Goal: Task Accomplishment & Management: Use online tool/utility

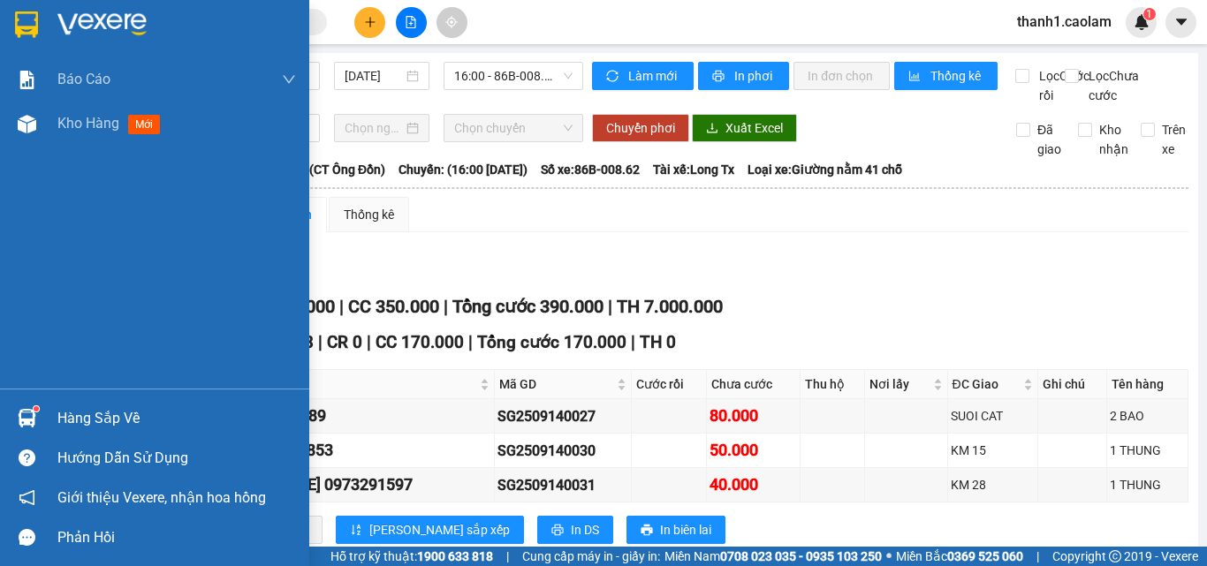
click at [18, 35] on img at bounding box center [26, 24] width 23 height 27
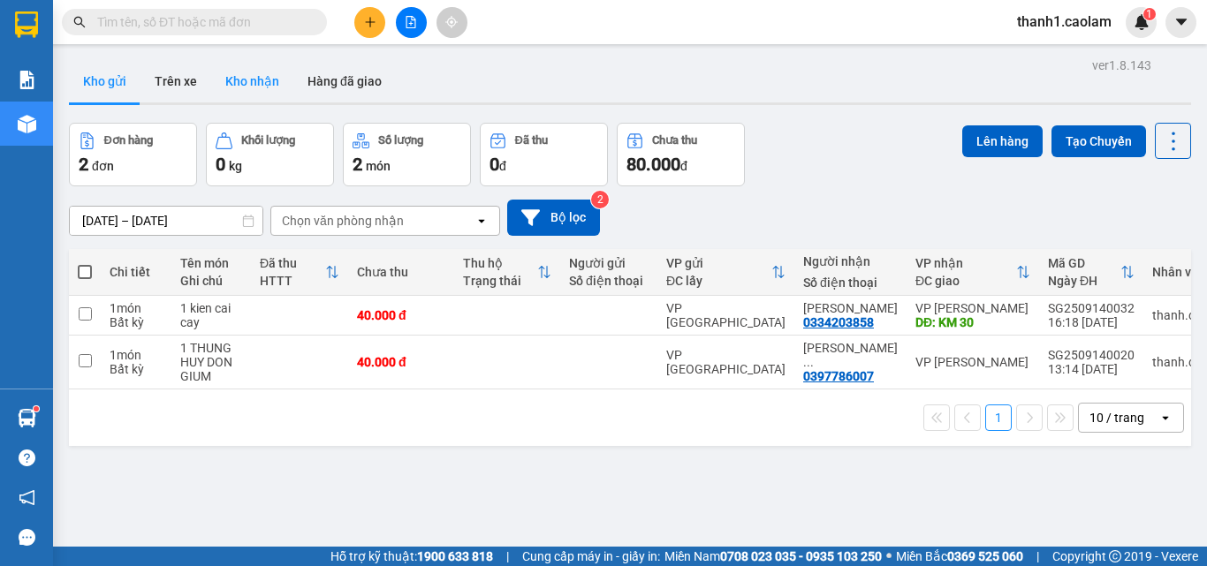
click at [254, 81] on button "Kho nhận" at bounding box center [252, 81] width 82 height 42
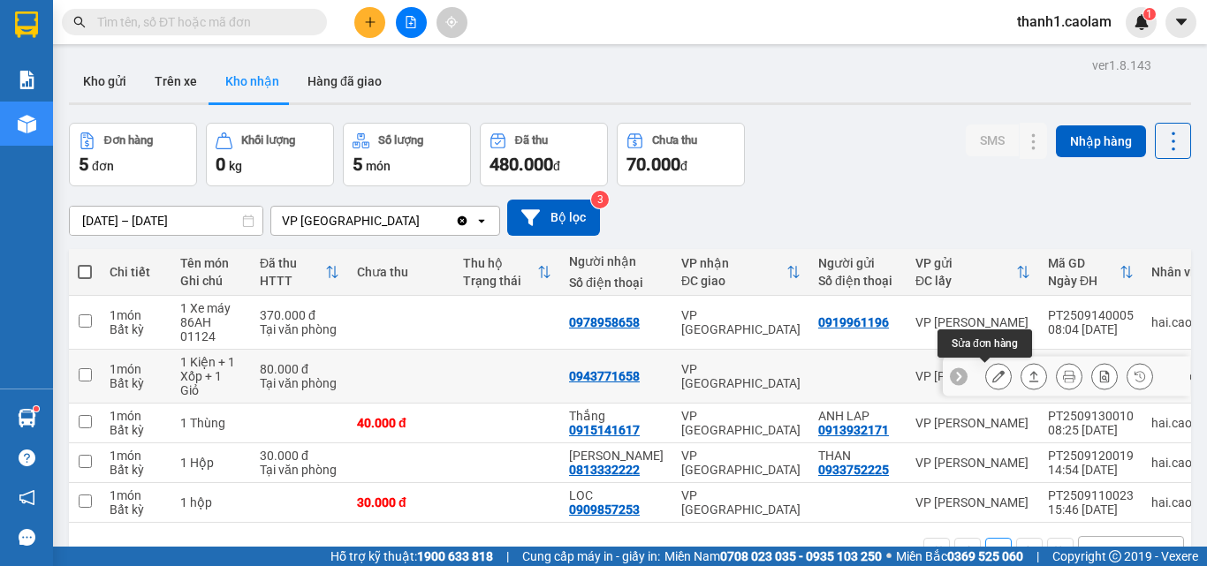
click at [992, 379] on icon at bounding box center [998, 376] width 12 height 12
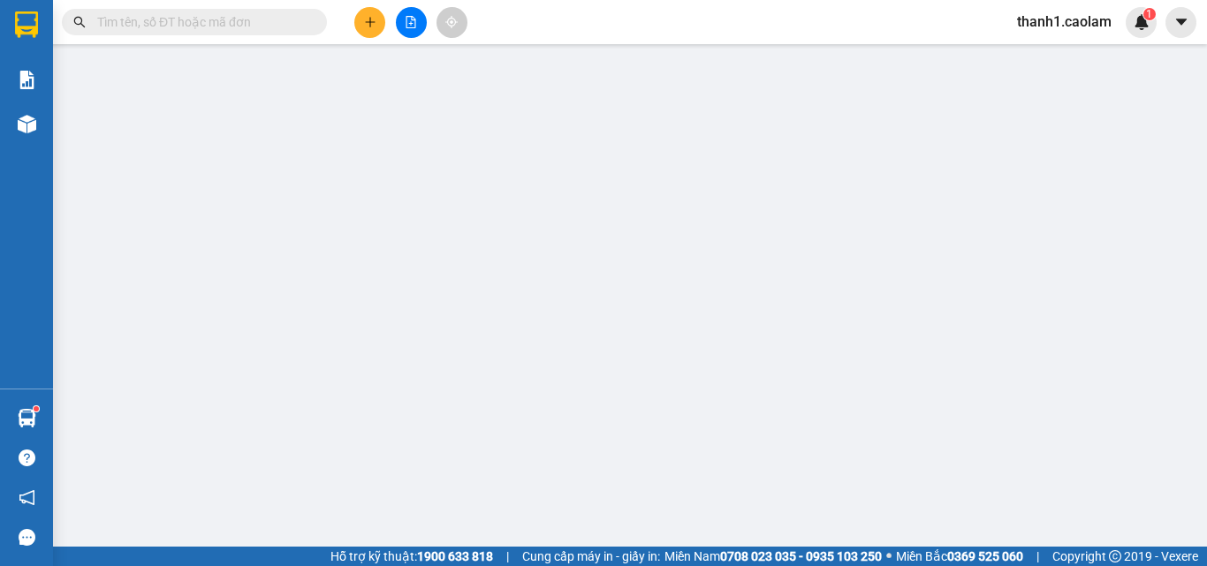
type input "0943771658"
type input "80.000"
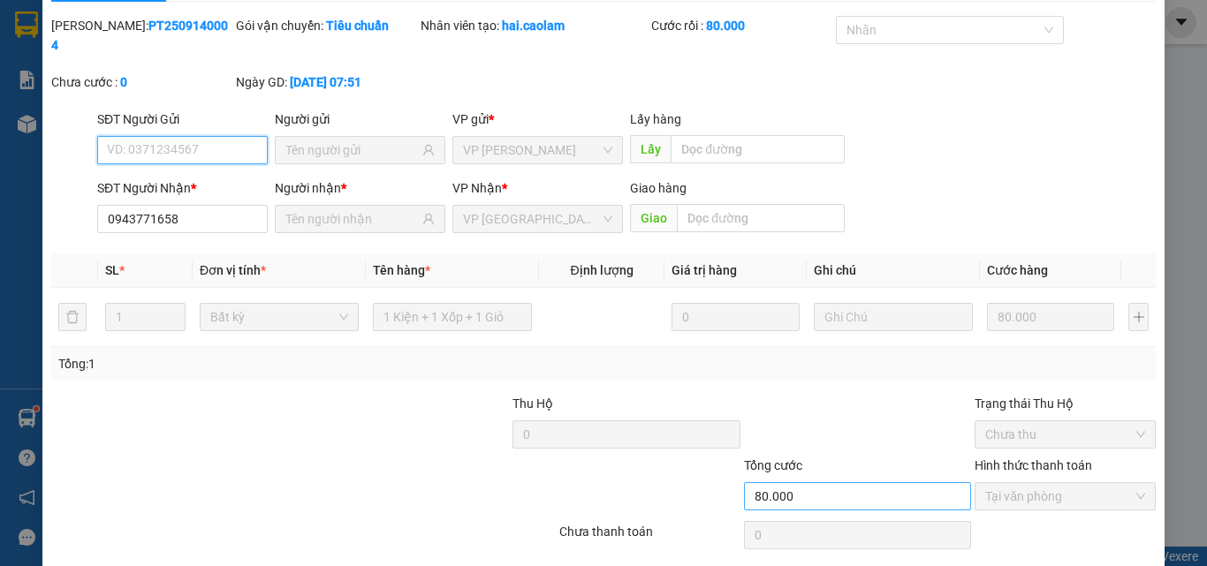
scroll to position [91, 0]
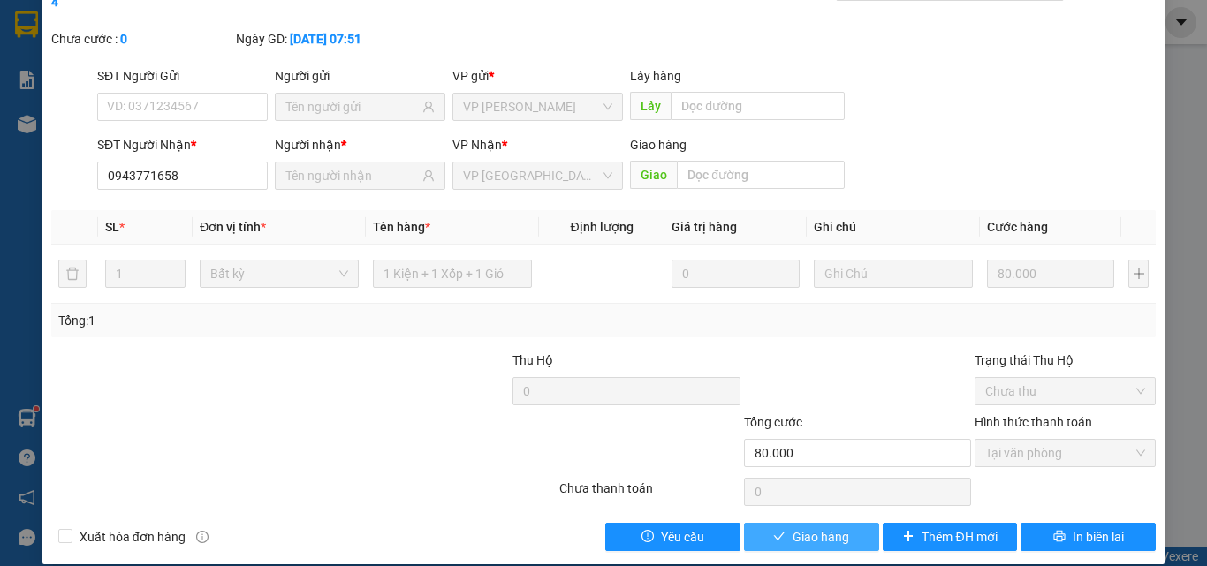
click at [796, 527] on span "Giao hàng" at bounding box center [820, 536] width 57 height 19
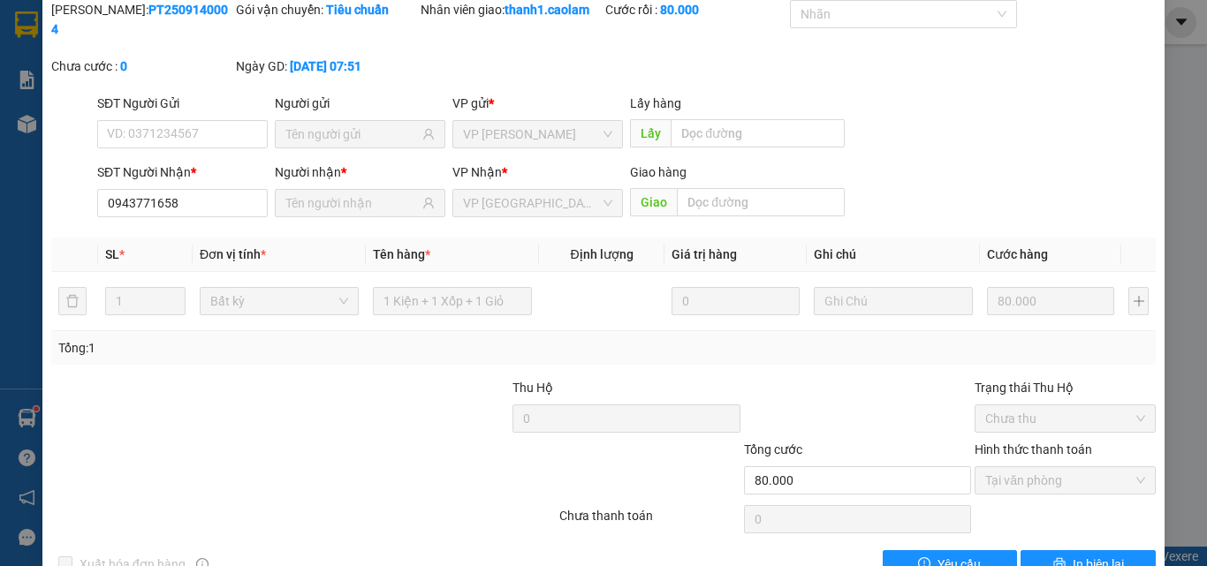
scroll to position [0, 0]
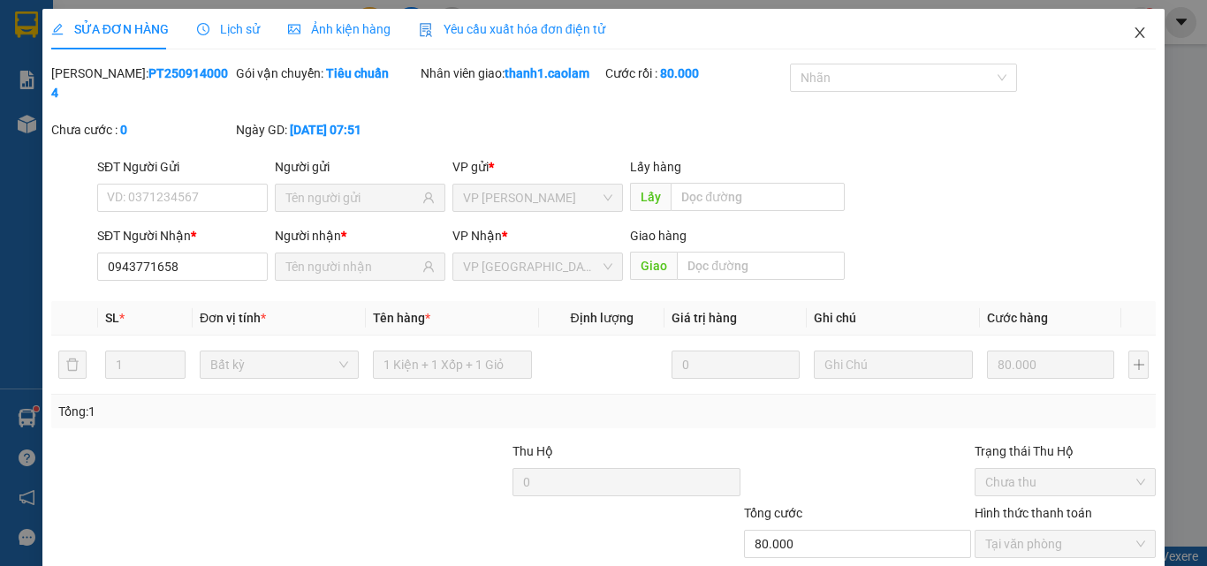
click at [1133, 27] on icon "close" at bounding box center [1140, 33] width 14 height 14
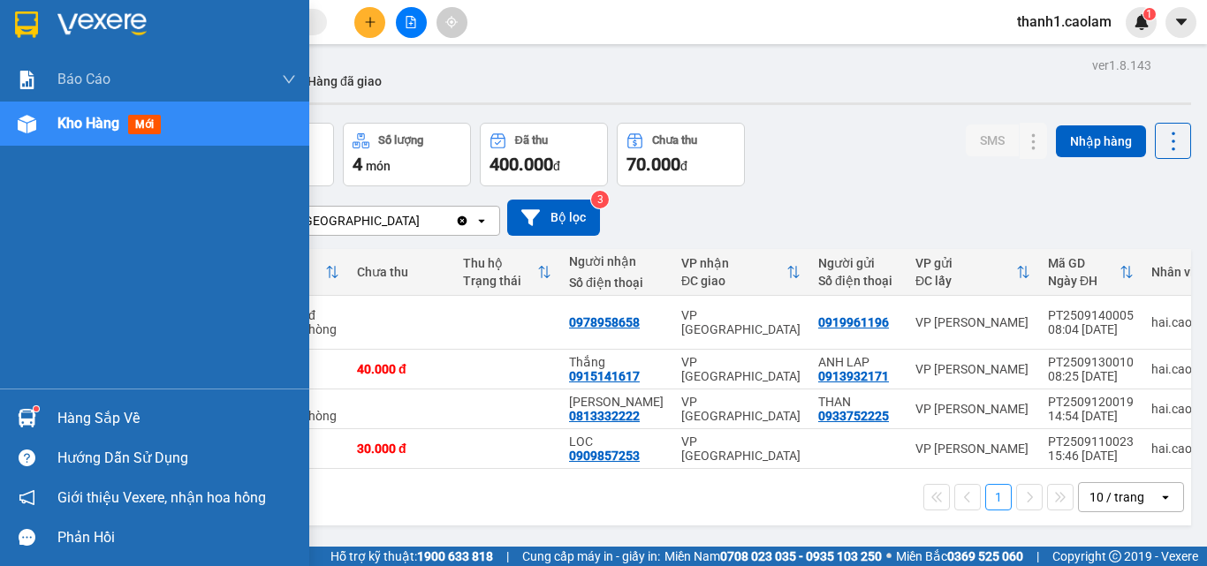
click at [21, 16] on img at bounding box center [26, 24] width 23 height 27
click at [27, 13] on img at bounding box center [26, 24] width 23 height 27
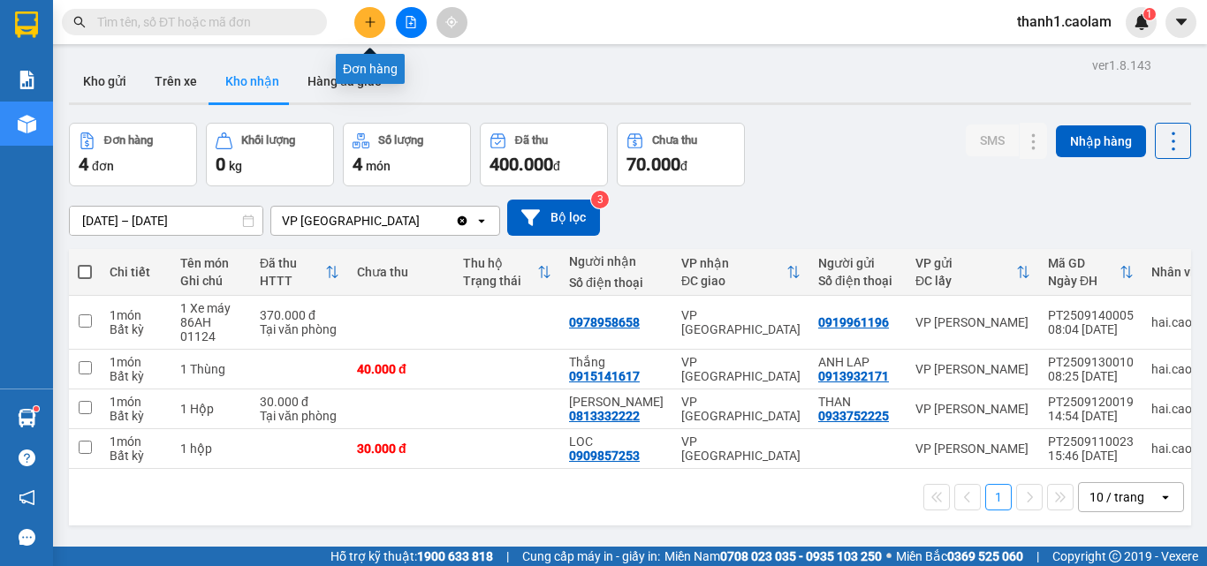
click at [369, 32] on button at bounding box center [369, 22] width 31 height 31
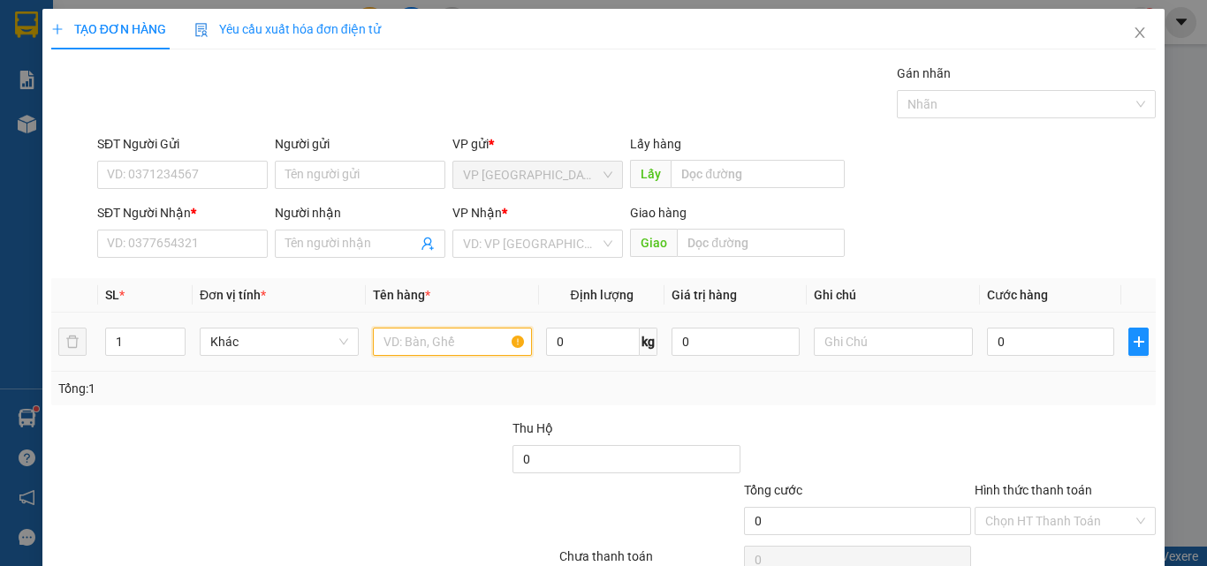
click at [473, 341] on input "text" at bounding box center [452, 342] width 159 height 28
type input "1 BAO"
click at [1037, 335] on input "0" at bounding box center [1050, 342] width 127 height 28
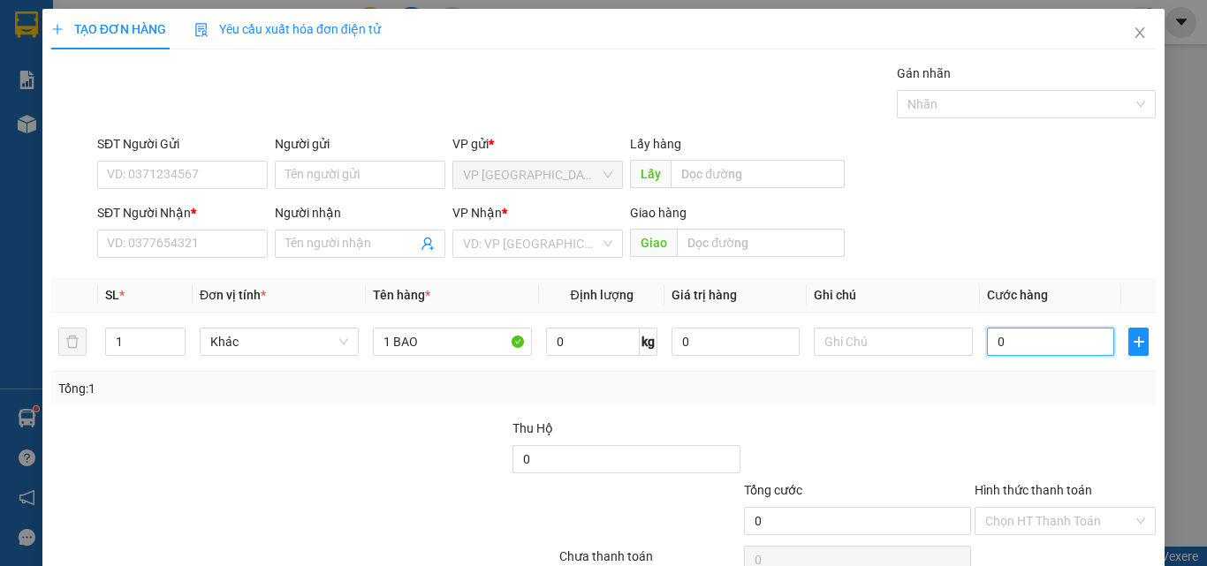
type input "1"
type input "10"
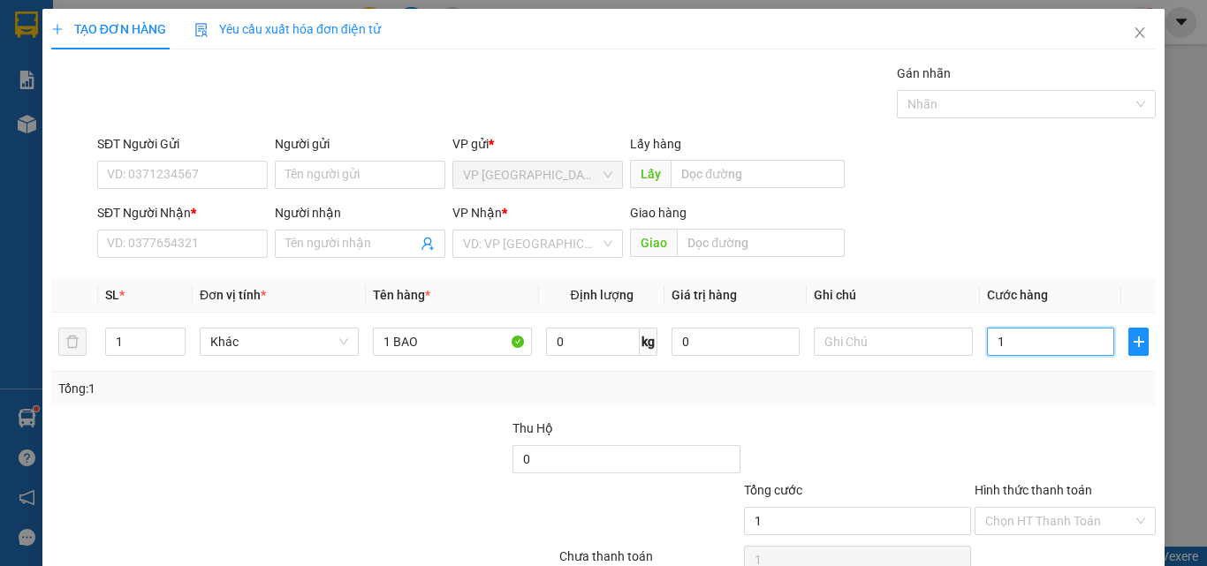
type input "10"
type input "100"
type input "100.000"
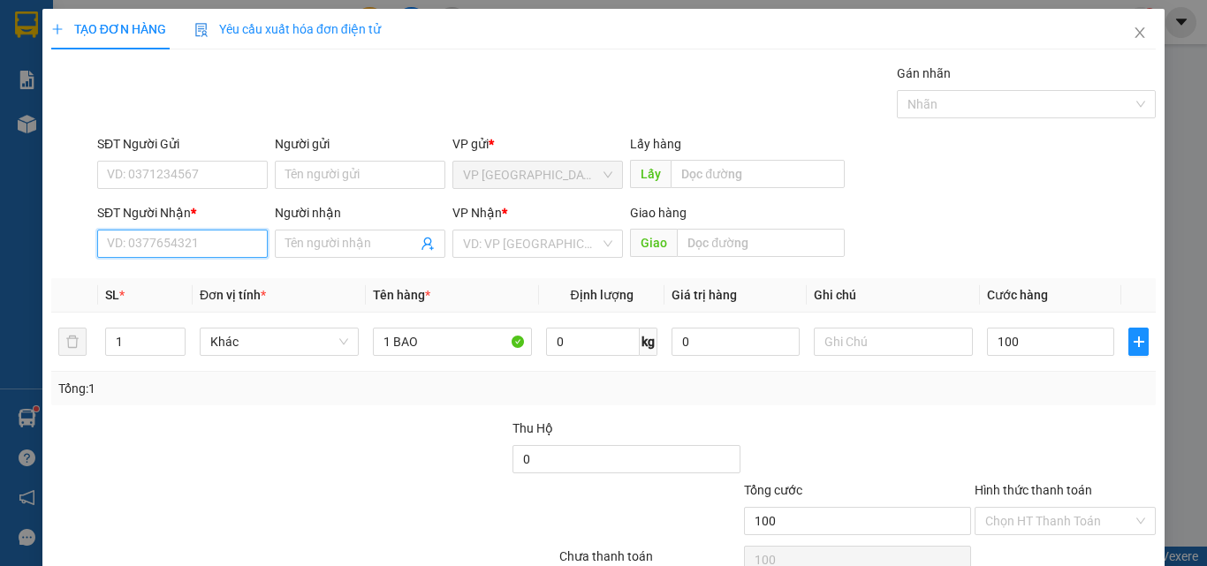
type input "100.000"
click at [199, 234] on input "SĐT Người Nhận *" at bounding box center [182, 244] width 170 height 28
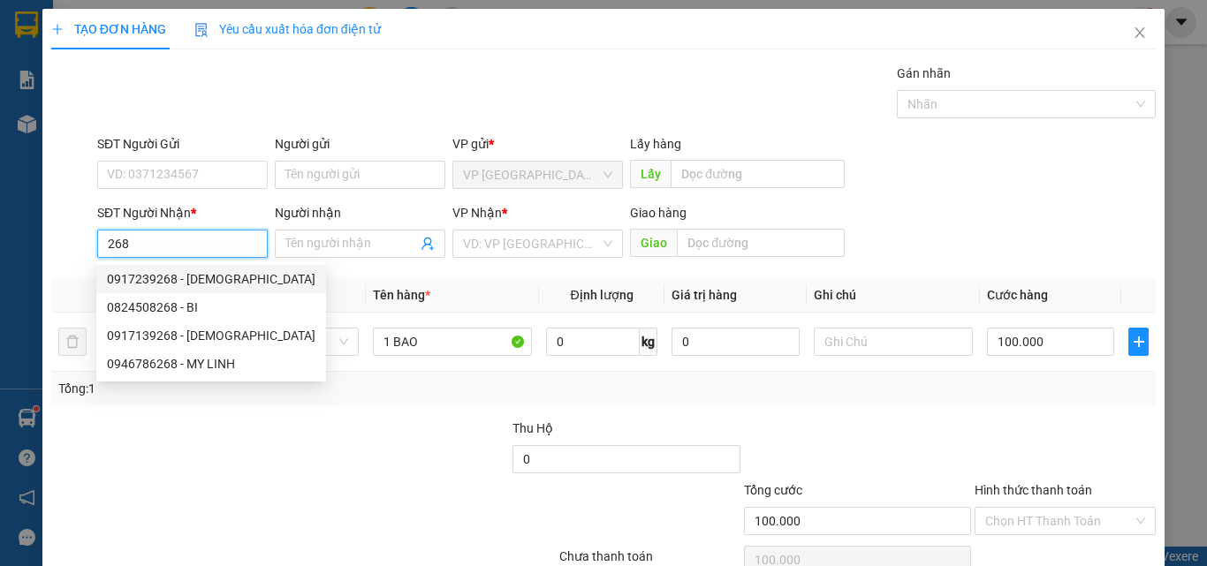
click at [207, 275] on div "0917239268 - [DEMOGRAPHIC_DATA]" at bounding box center [211, 278] width 208 height 19
type input "0917239268"
type input "[DEMOGRAPHIC_DATA]"
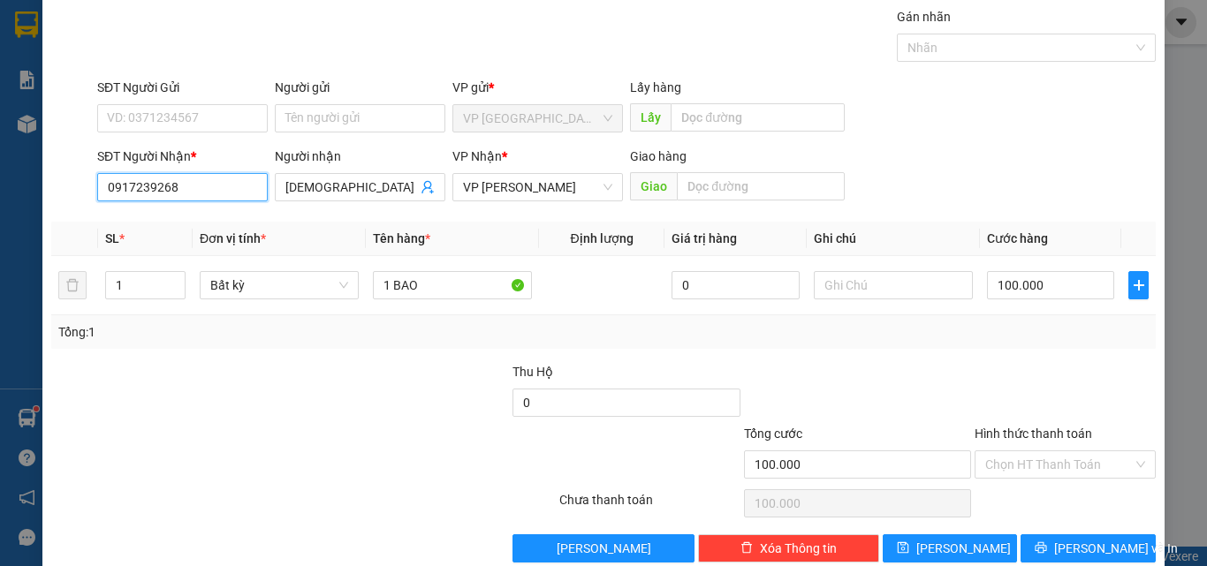
scroll to position [87, 0]
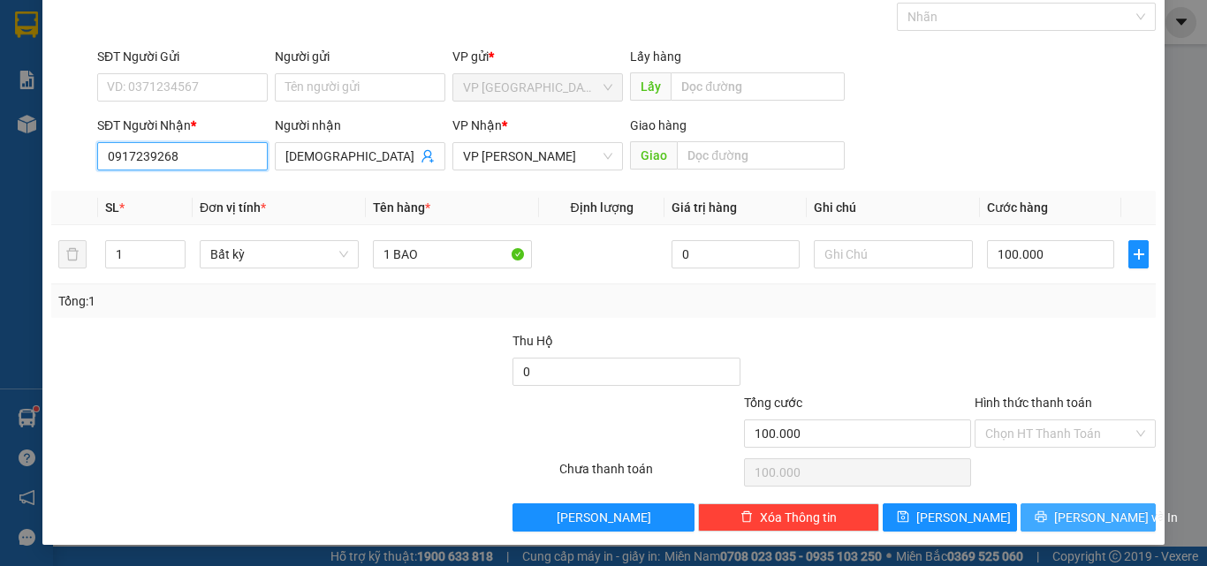
type input "0917239268"
click at [1119, 523] on button "[PERSON_NAME] và In" at bounding box center [1087, 518] width 135 height 28
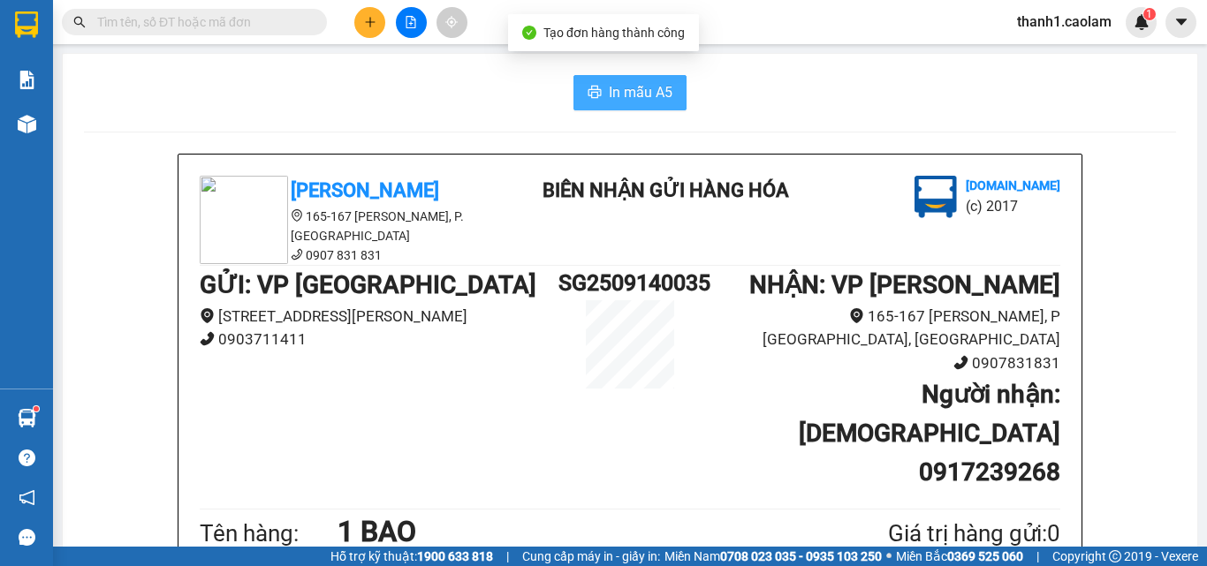
click at [632, 78] on button "In mẫu A5" at bounding box center [629, 92] width 113 height 35
click at [645, 96] on span "In mẫu A5" at bounding box center [641, 92] width 64 height 22
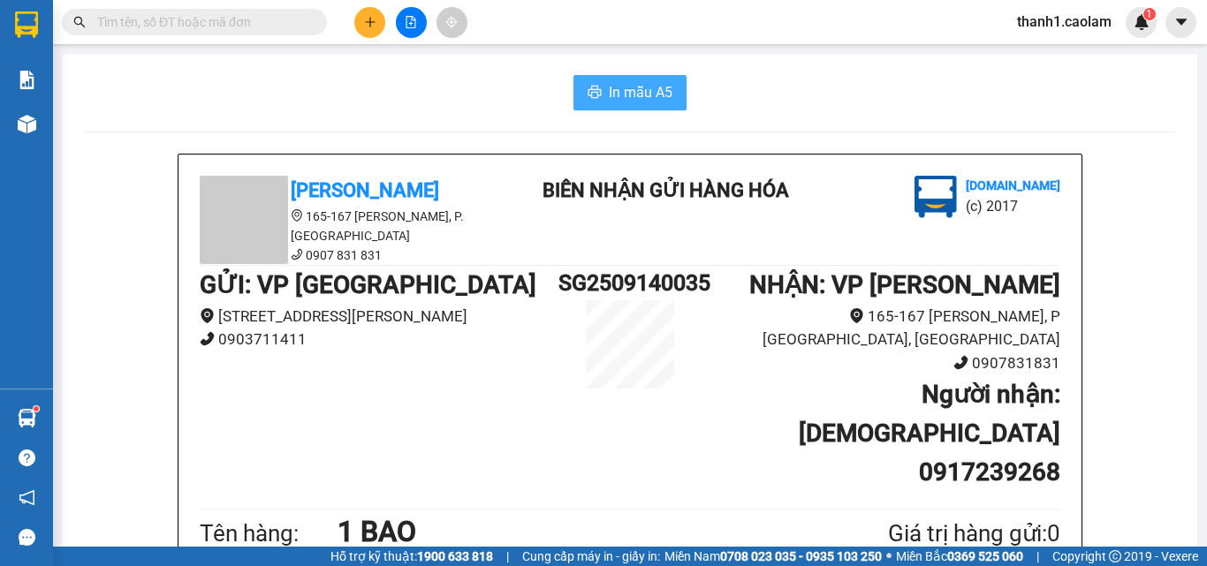
click at [641, 91] on span "In mẫu A5" at bounding box center [641, 92] width 64 height 22
click at [641, 86] on span "In mẫu A5" at bounding box center [641, 92] width 64 height 22
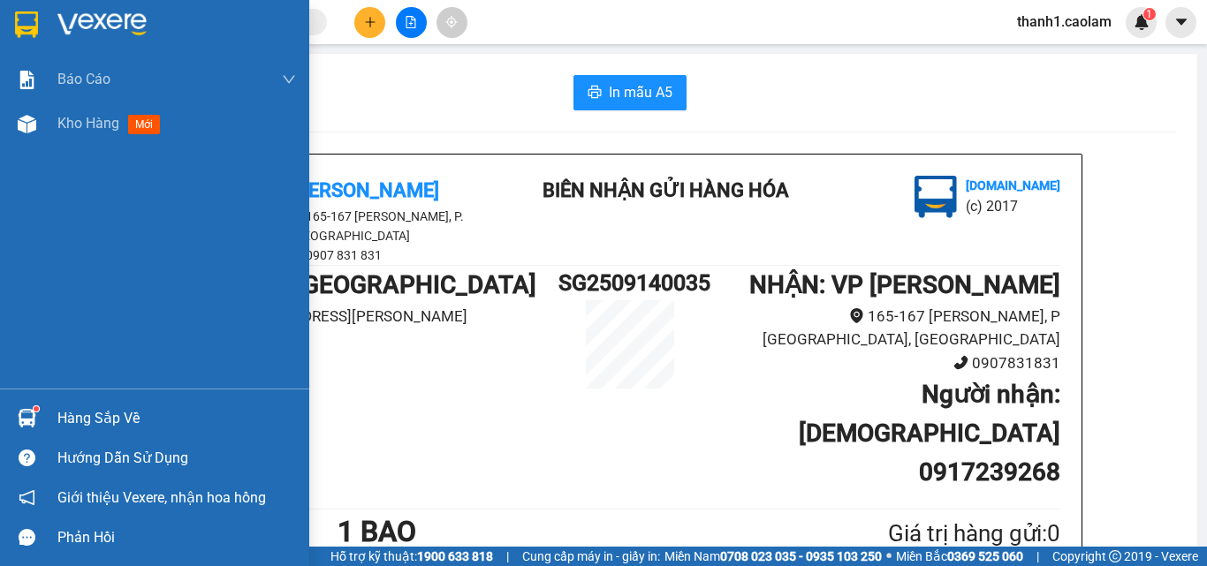
click at [42, 28] on div at bounding box center [154, 28] width 309 height 57
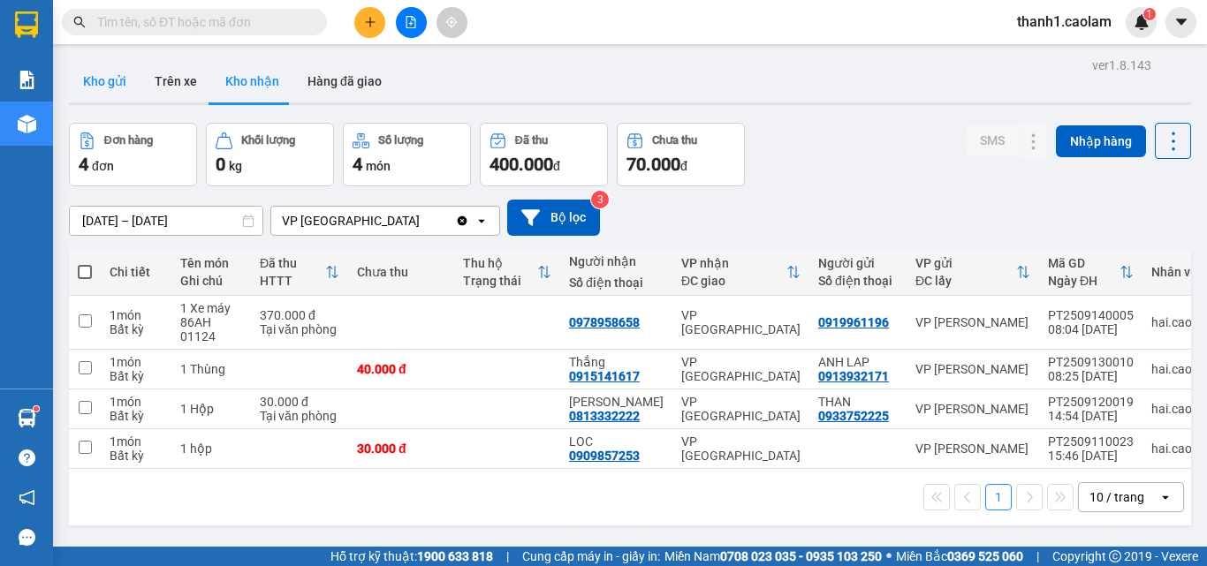
click at [123, 72] on button "Kho gửi" at bounding box center [105, 81] width 72 height 42
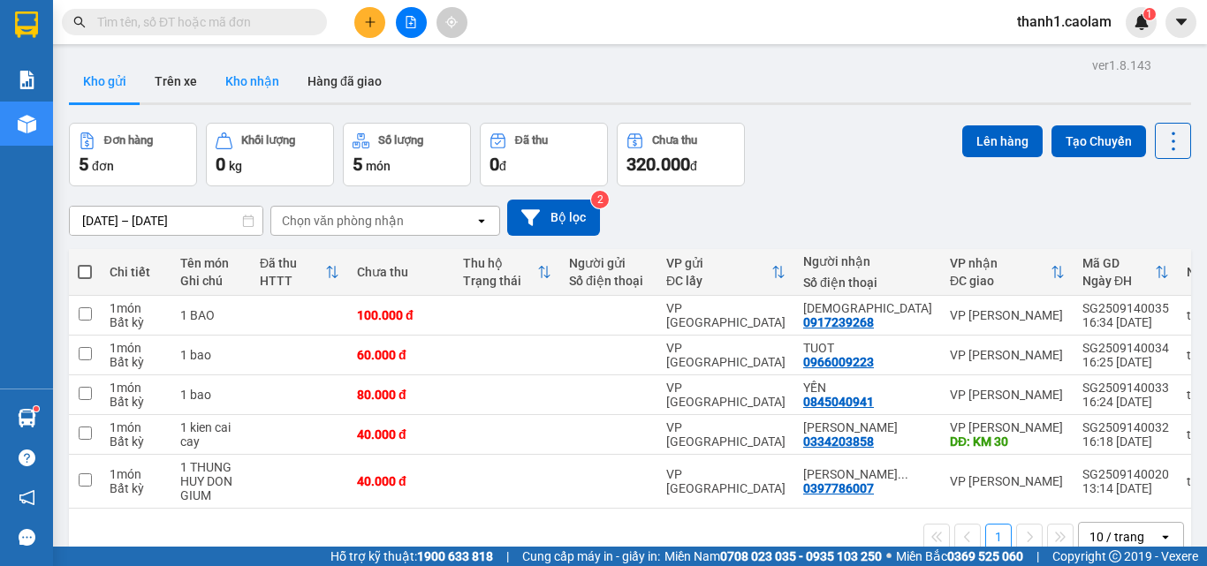
click at [223, 77] on button "Kho nhận" at bounding box center [252, 81] width 82 height 42
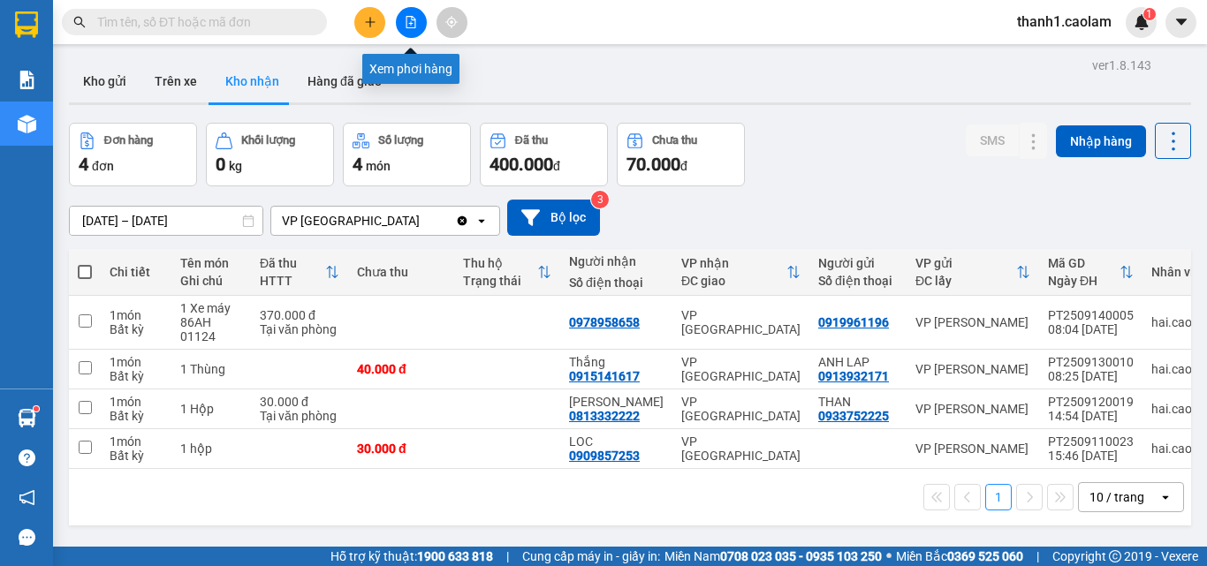
click at [414, 27] on icon "file-add" at bounding box center [411, 22] width 12 height 12
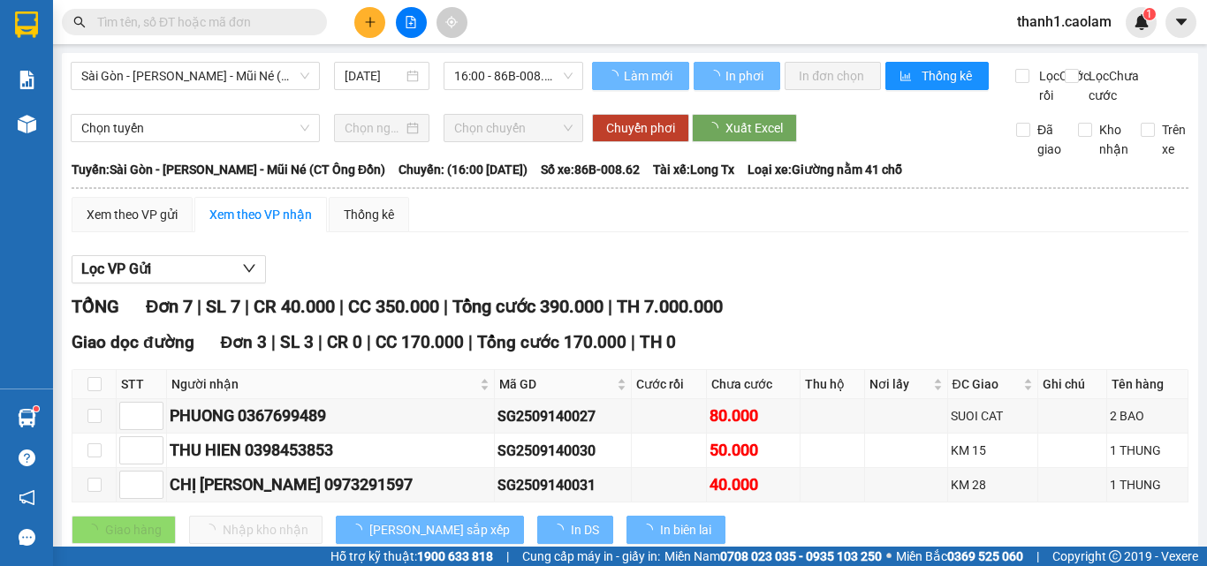
click at [225, 81] on span "Sài Gòn - [PERSON_NAME] - Mũi Né (CT Ông Đồn)" at bounding box center [195, 76] width 228 height 27
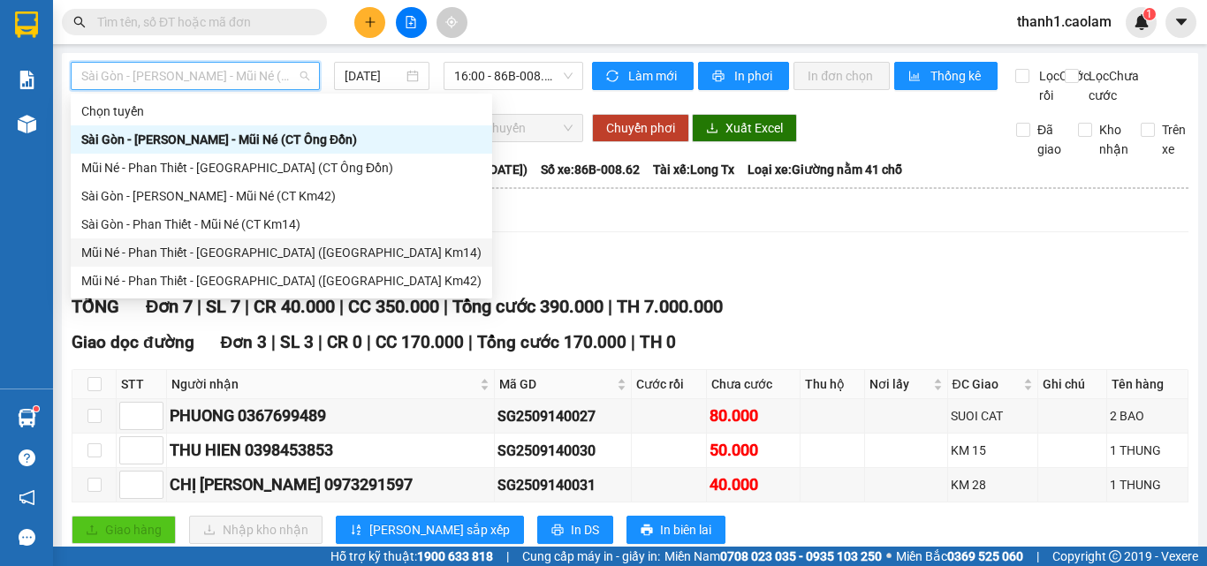
click at [274, 259] on div "Mũi Né - Phan Thiết - [GEOGRAPHIC_DATA] ([GEOGRAPHIC_DATA] Km14)" at bounding box center [281, 252] width 400 height 19
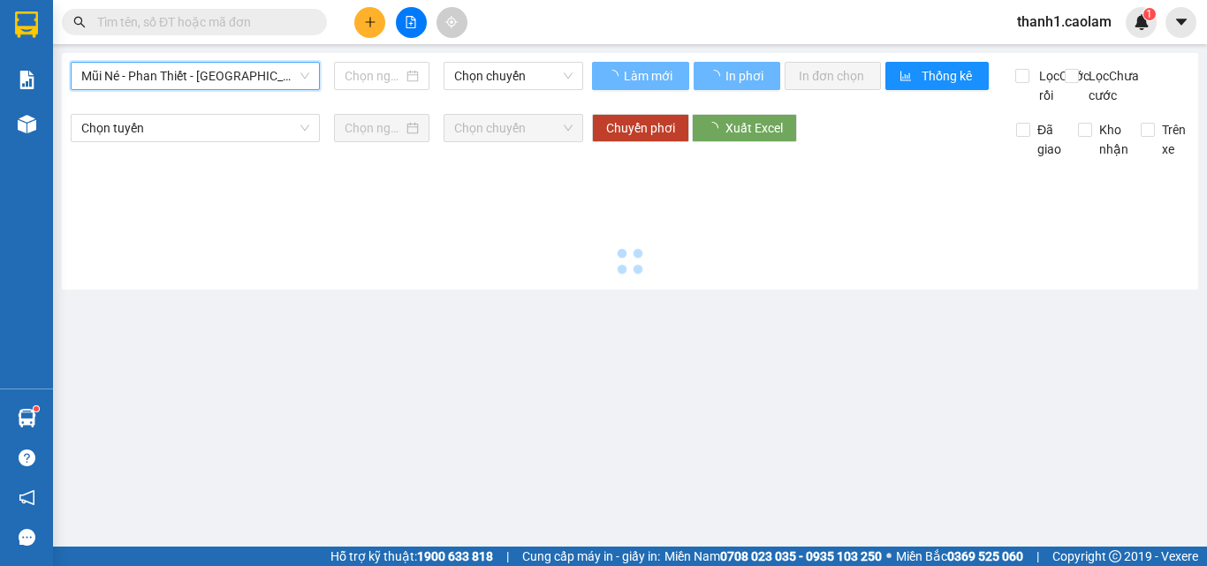
type input "[DATE]"
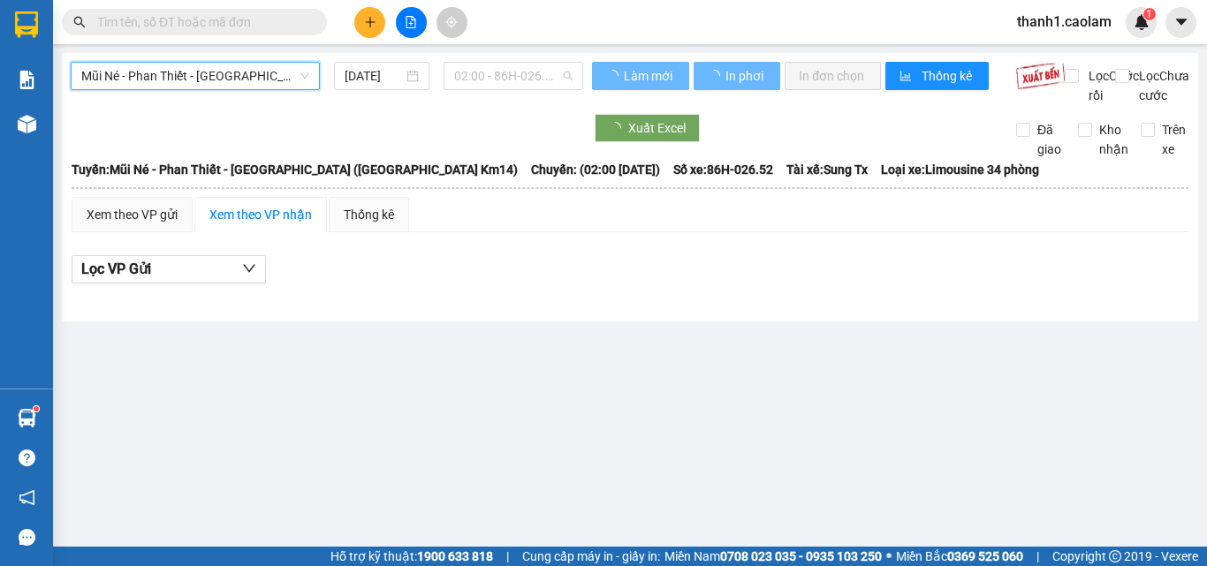
drag, startPoint x: 476, startPoint y: 74, endPoint x: 544, endPoint y: 118, distance: 81.1
click at [477, 74] on span "02:00 - 86H-026.52" at bounding box center [513, 76] width 118 height 27
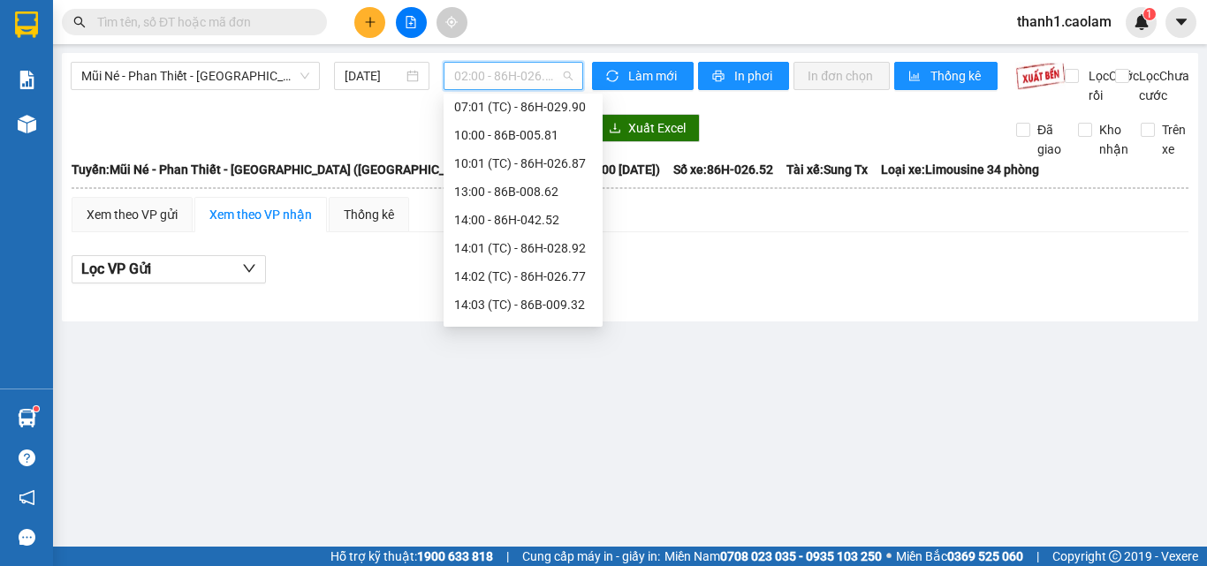
scroll to position [74, 0]
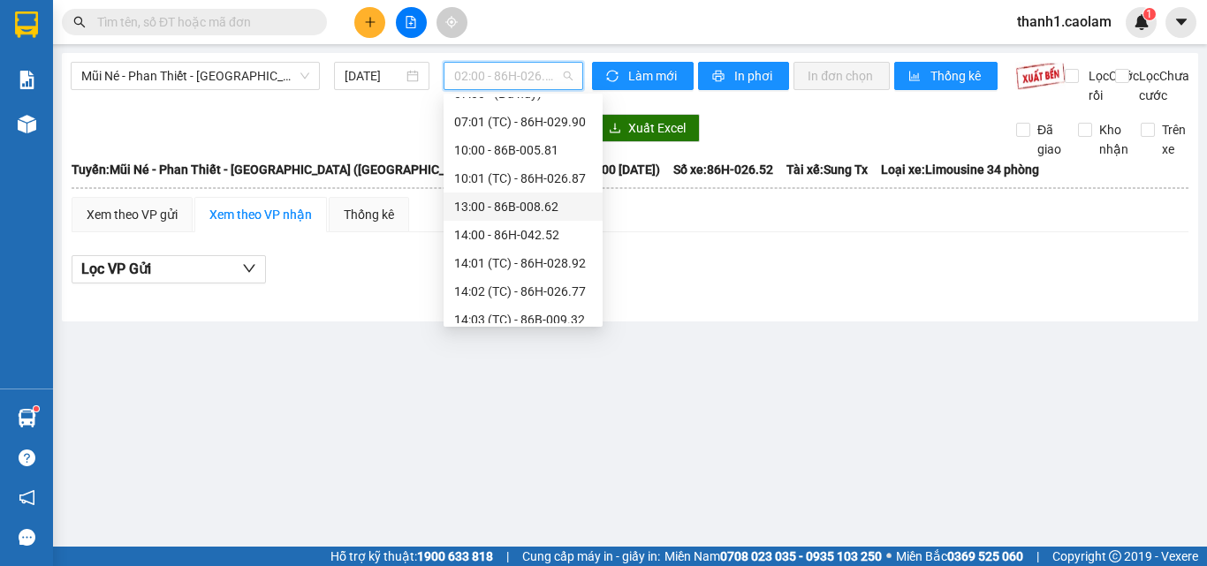
click at [527, 207] on div "13:00 - 86B-008.62" at bounding box center [523, 206] width 138 height 19
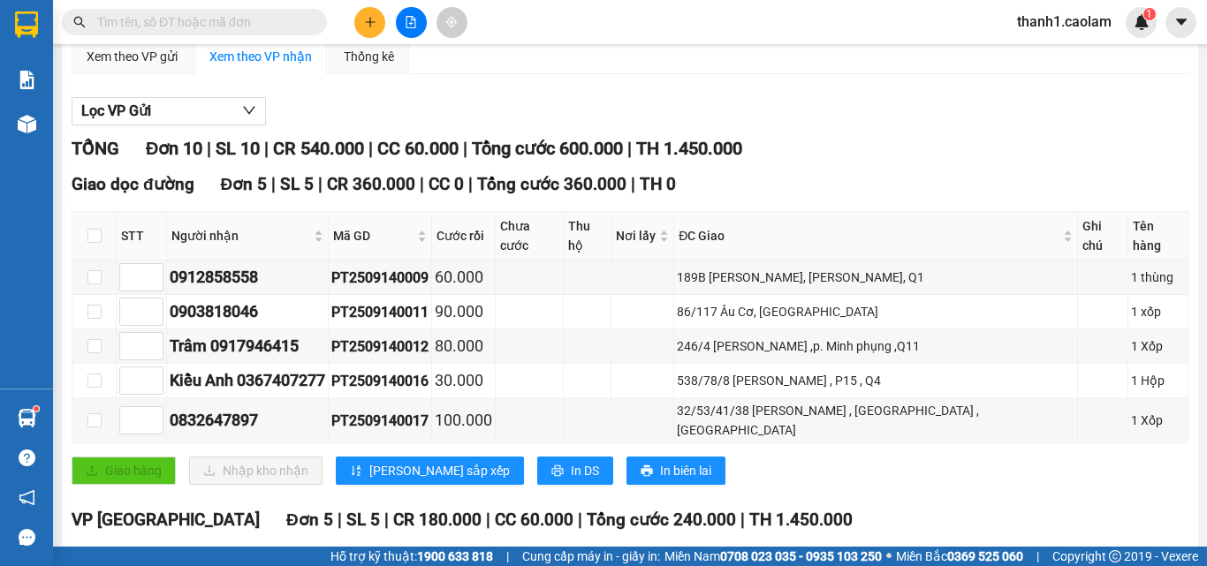
scroll to position [353, 0]
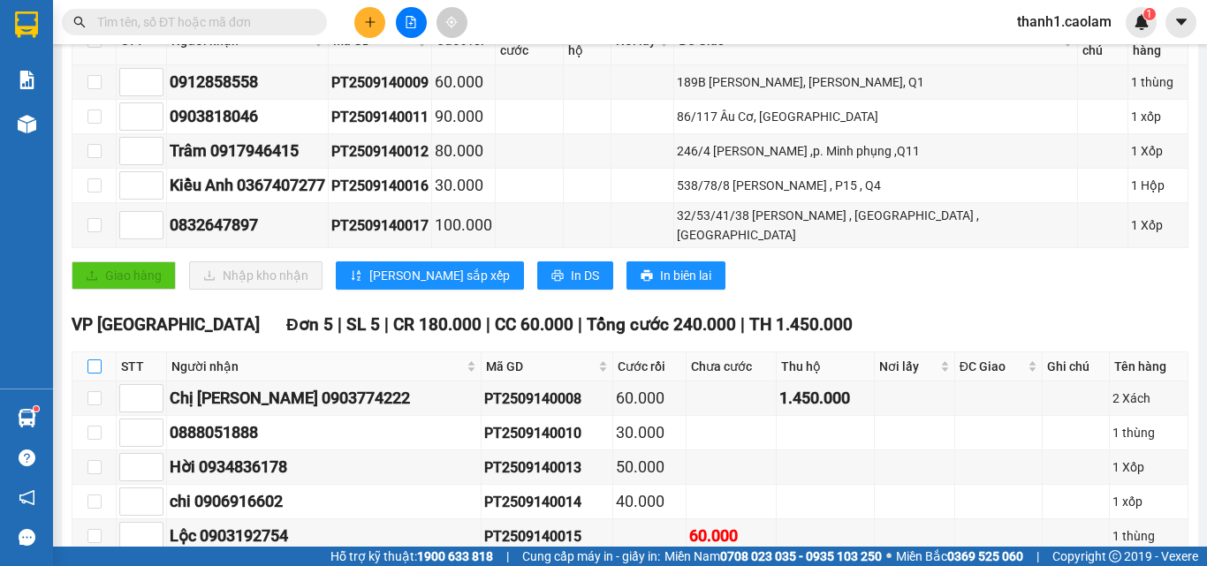
click at [99, 360] on input "checkbox" at bounding box center [94, 367] width 14 height 14
checkbox input "true"
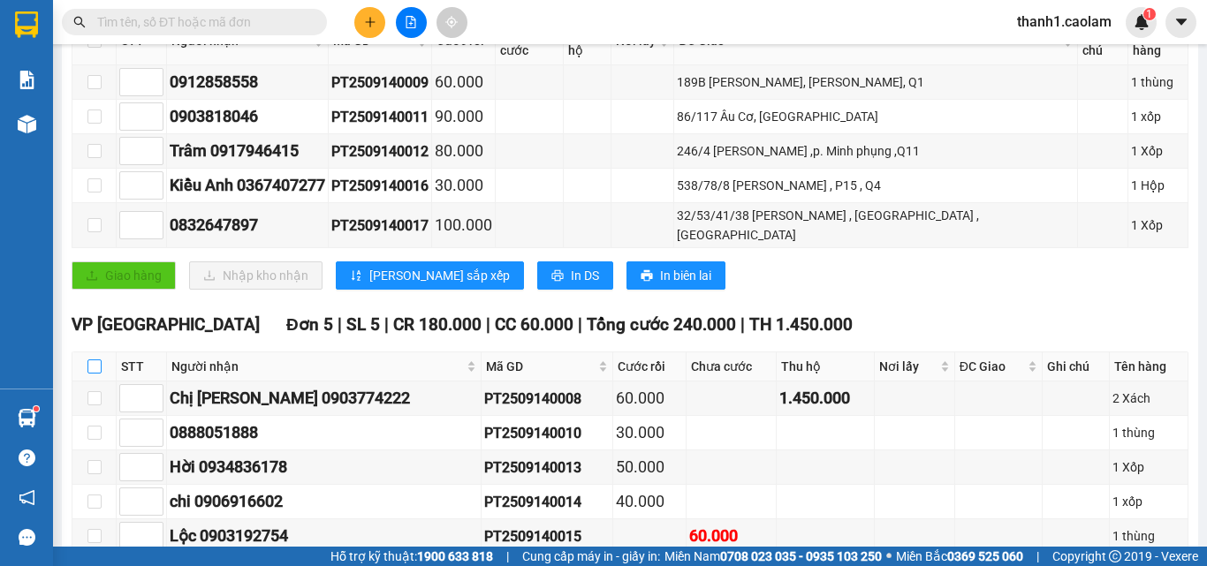
checkbox input "true"
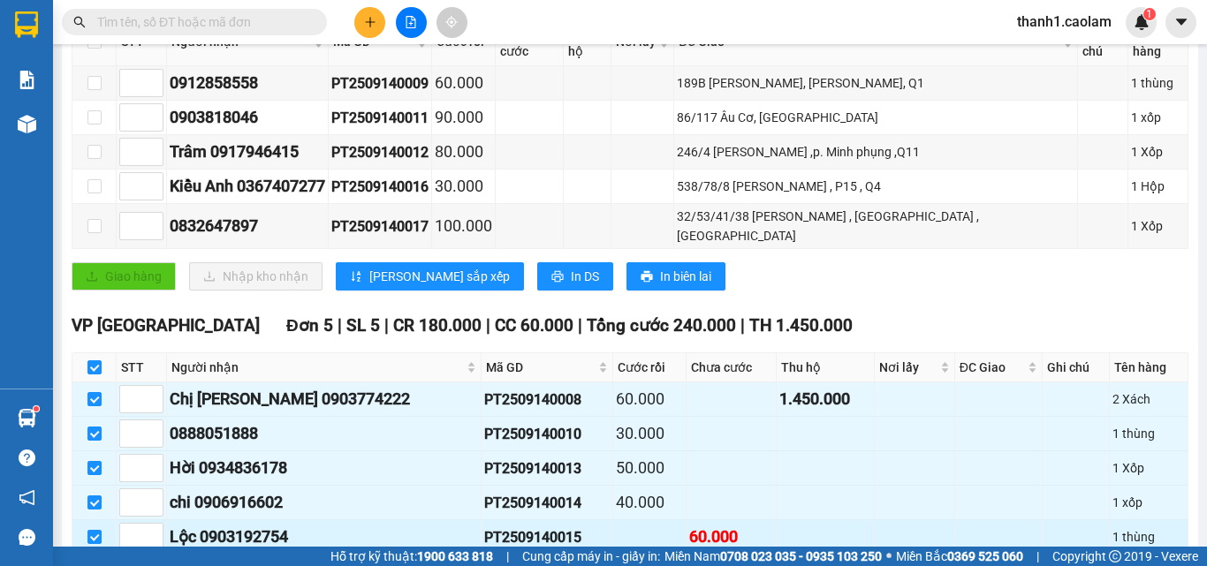
scroll to position [441, 0]
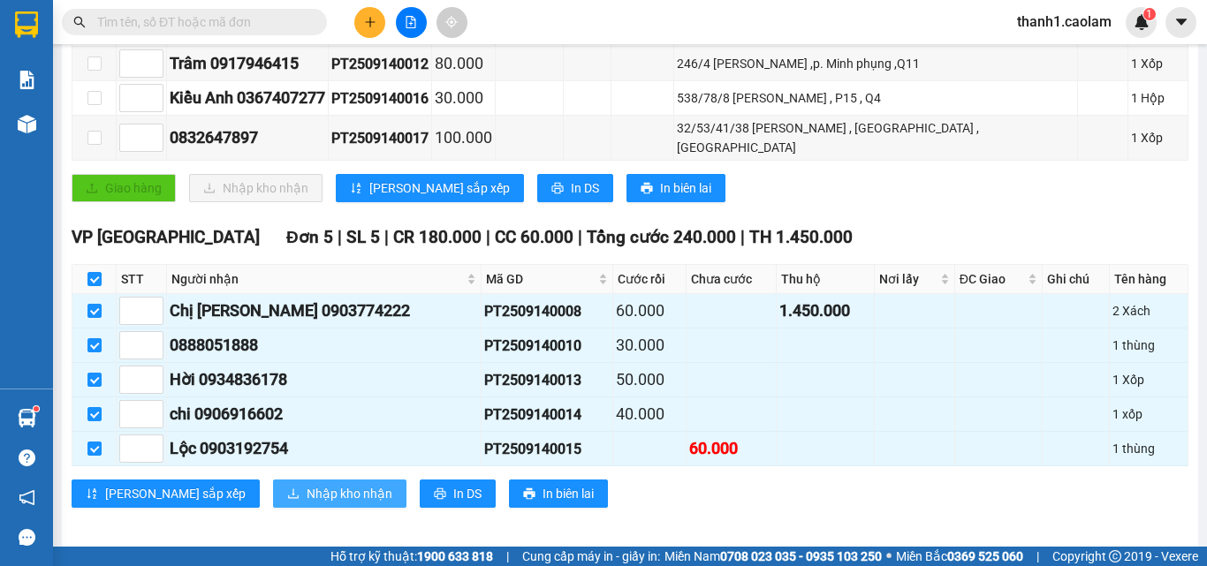
click at [307, 484] on span "Nhập kho nhận" at bounding box center [350, 493] width 86 height 19
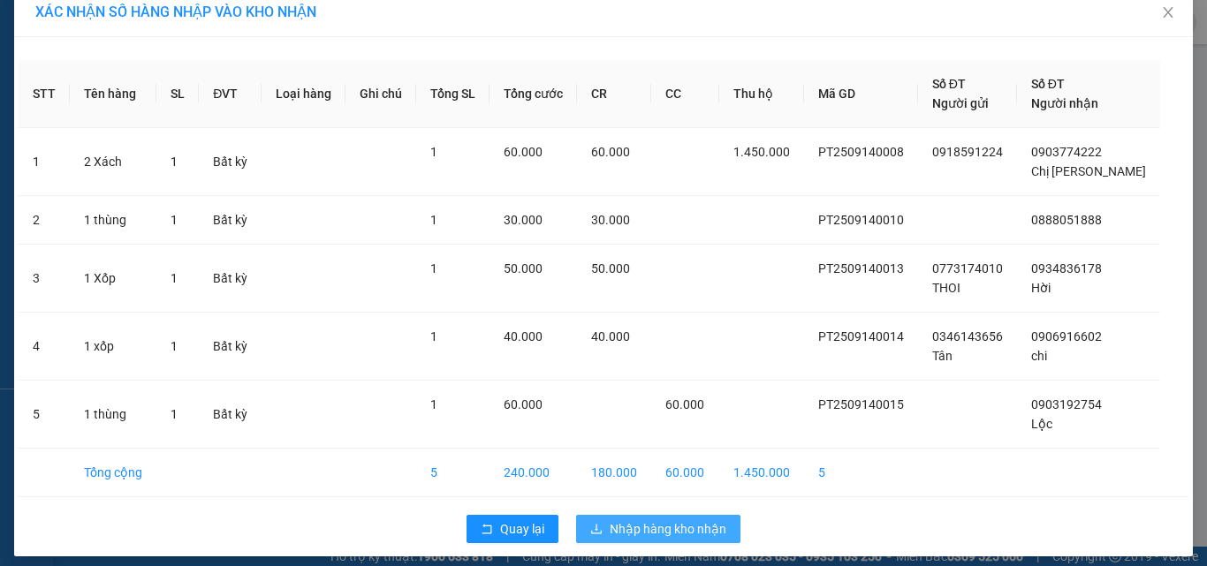
scroll to position [32, 0]
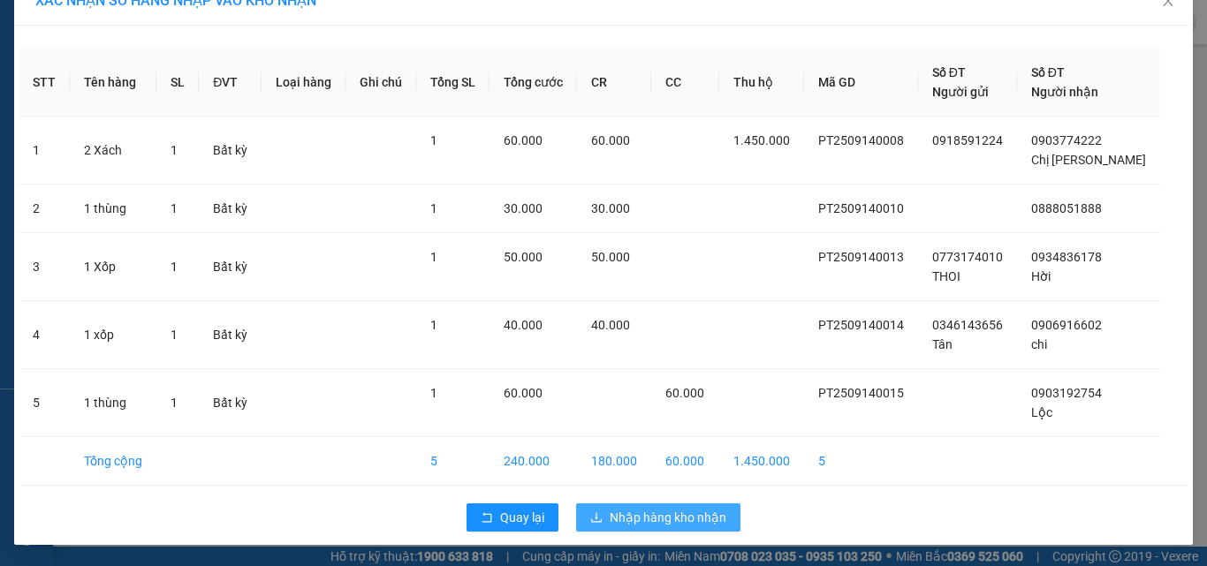
click at [684, 508] on span "Nhập hàng kho nhận" at bounding box center [668, 517] width 117 height 19
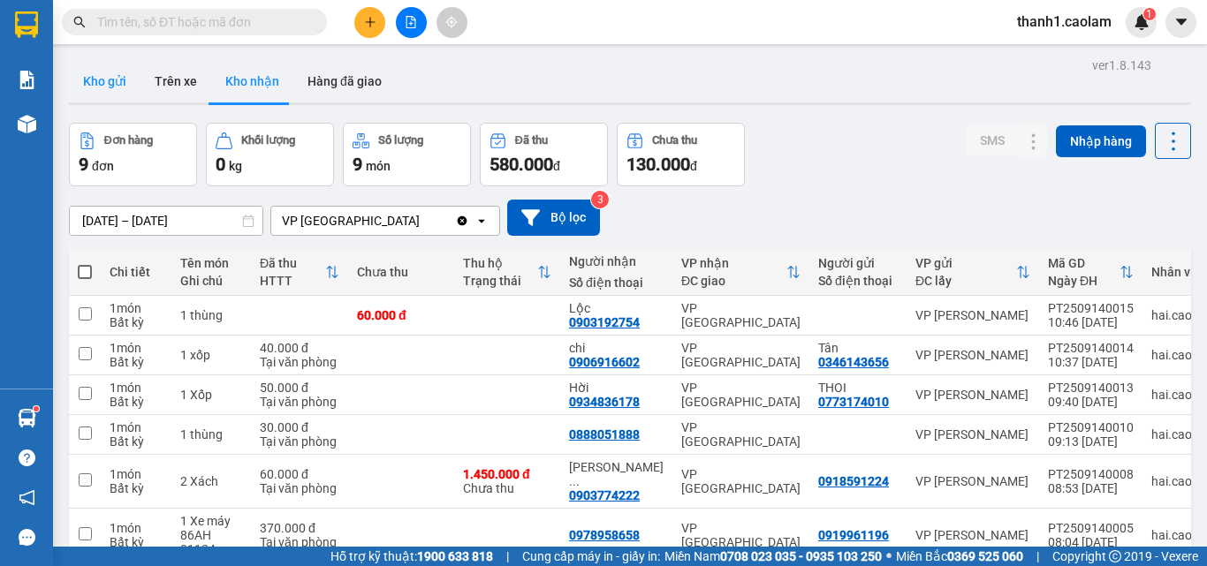
click at [102, 85] on button "Kho gửi" at bounding box center [105, 81] width 72 height 42
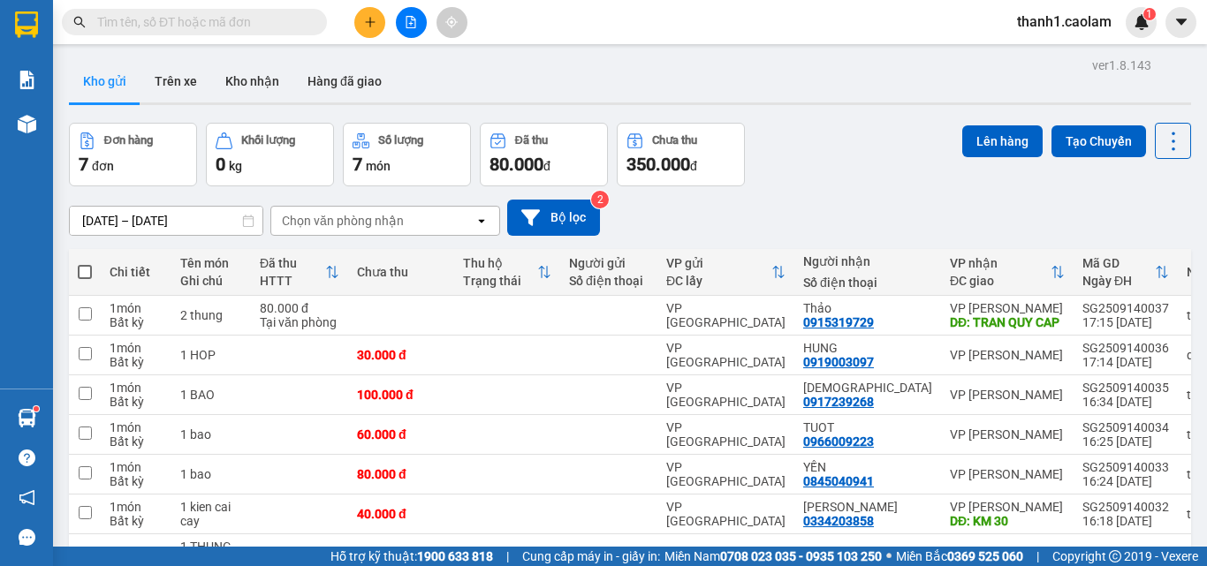
click at [87, 272] on span at bounding box center [85, 272] width 14 height 14
click at [85, 263] on input "checkbox" at bounding box center [85, 263] width 0 height 0
checkbox input "true"
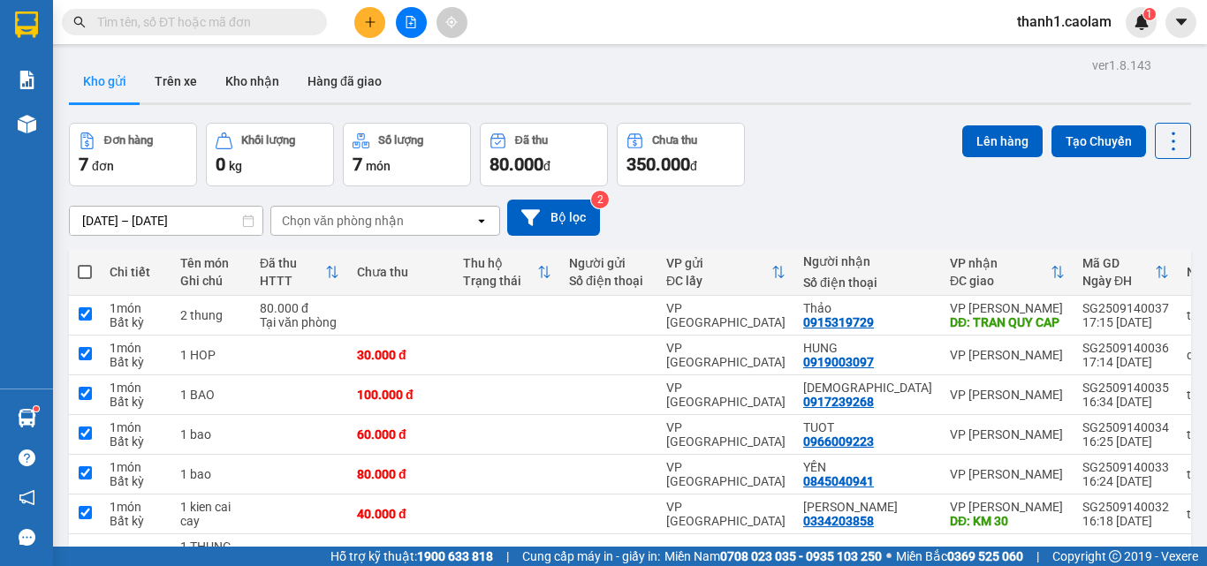
checkbox input "true"
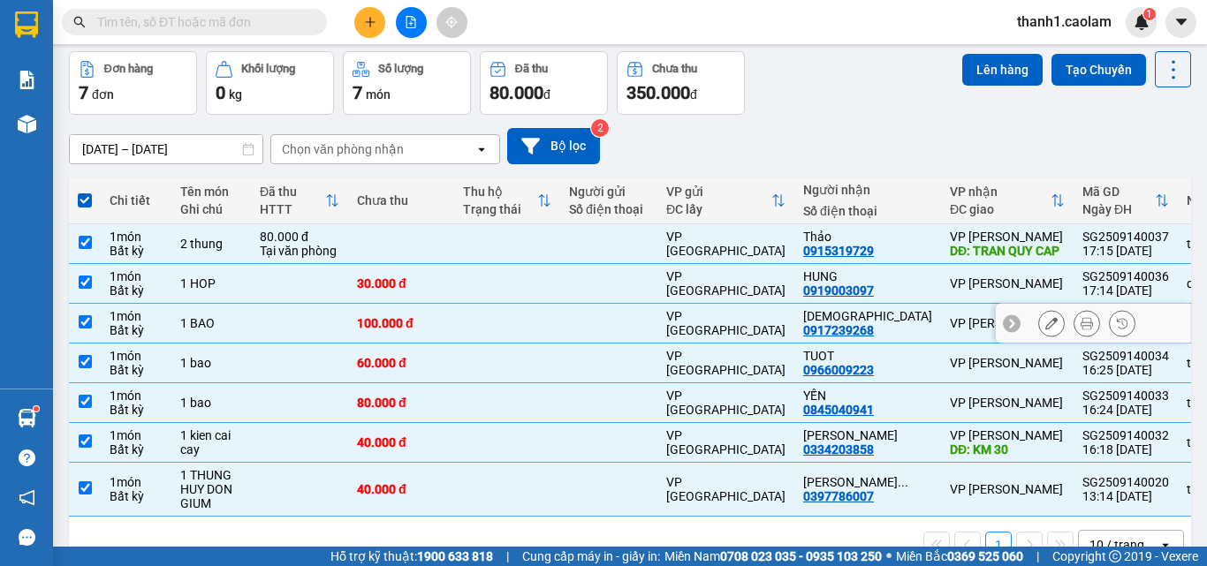
scroll to position [135, 0]
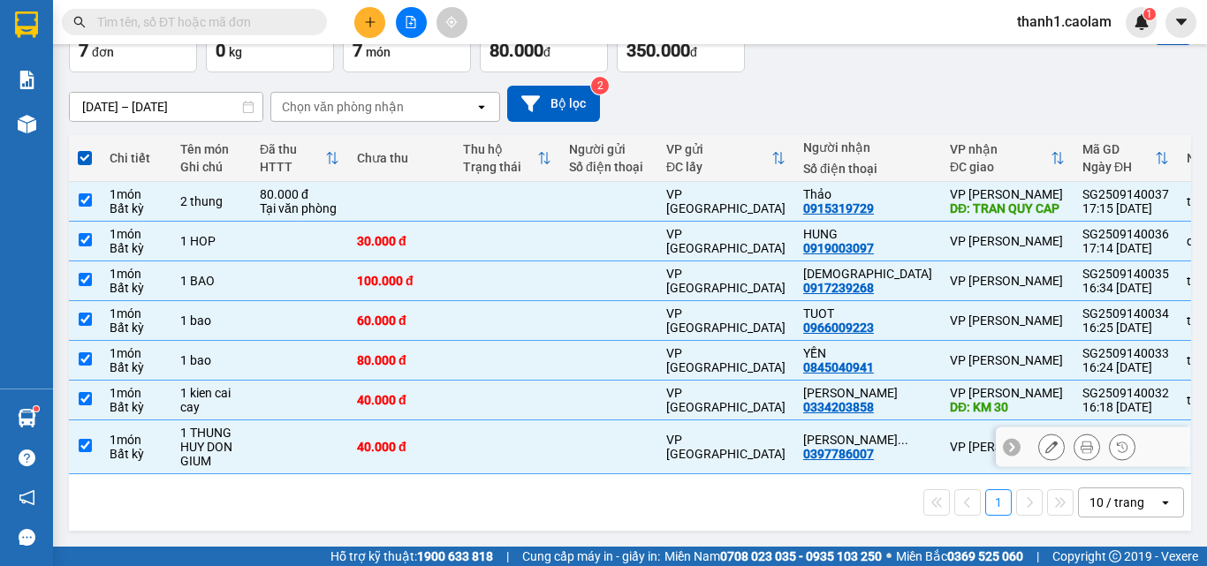
click at [81, 439] on input "checkbox" at bounding box center [85, 445] width 13 height 13
checkbox input "false"
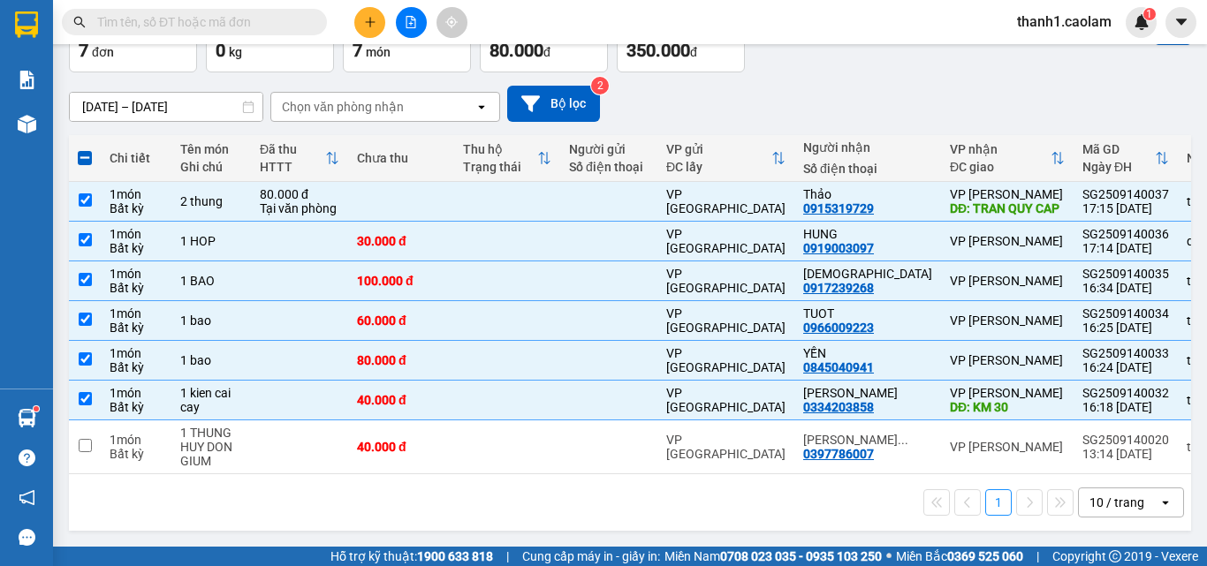
scroll to position [0, 0]
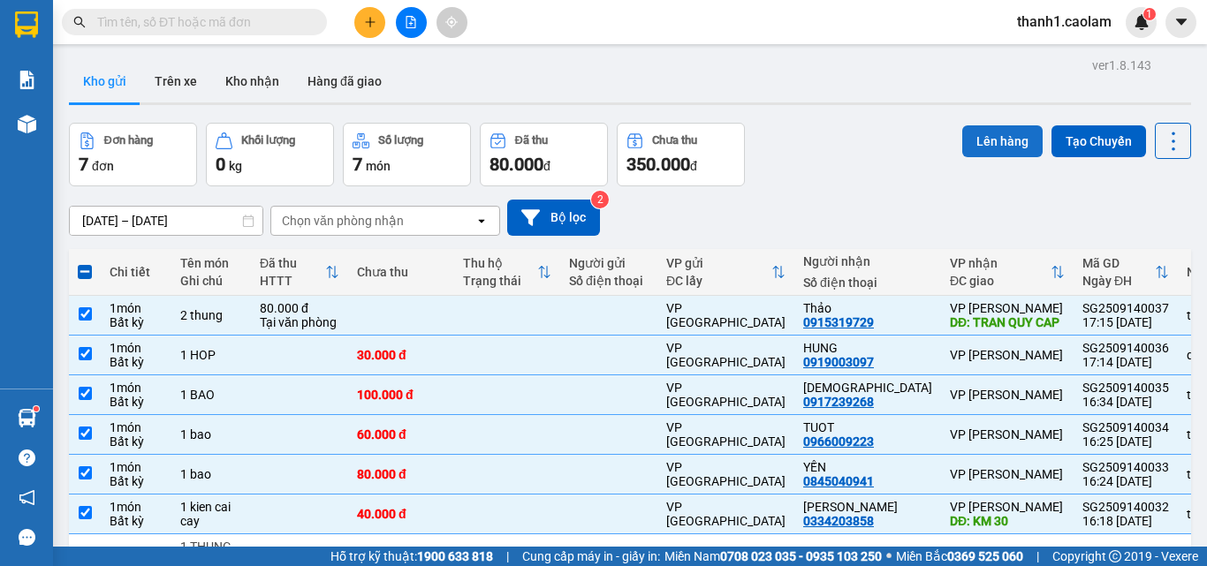
click at [989, 143] on button "Lên hàng" at bounding box center [1002, 141] width 80 height 32
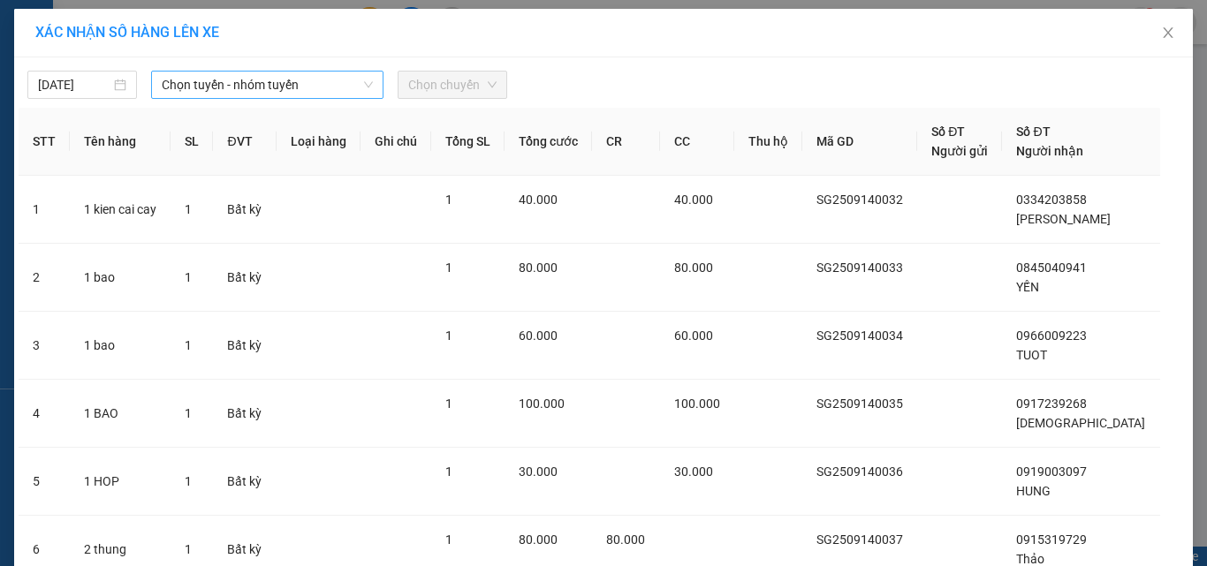
click at [226, 77] on span "Chọn tuyến - nhóm tuyến" at bounding box center [267, 85] width 211 height 27
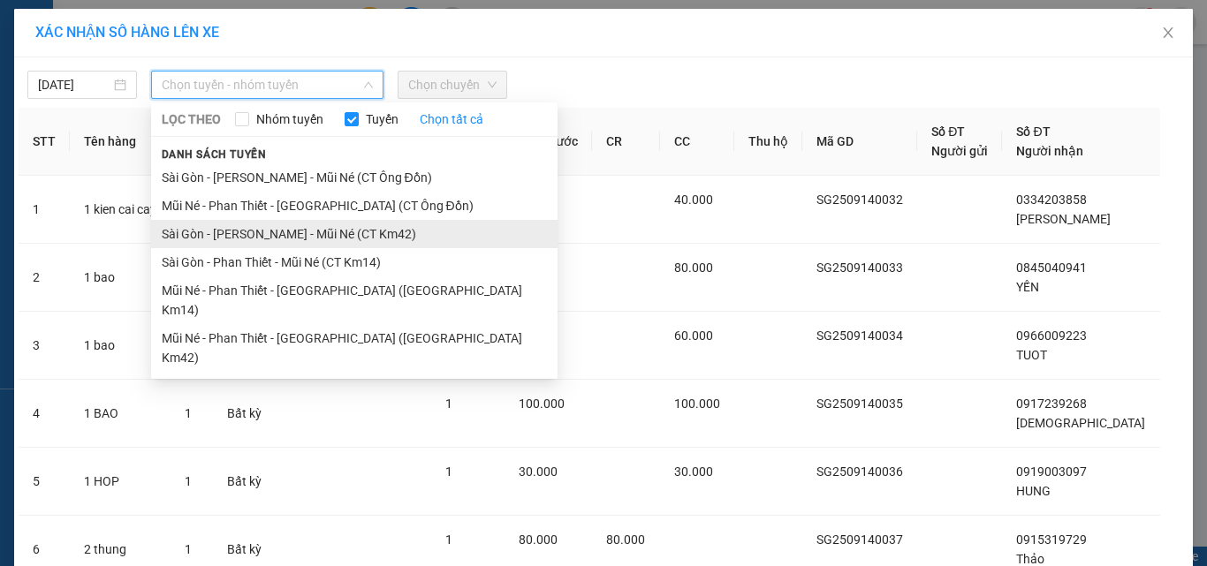
click at [388, 235] on li "Sài Gòn - [PERSON_NAME] - Mũi Né (CT Km42)" at bounding box center [354, 234] width 406 height 28
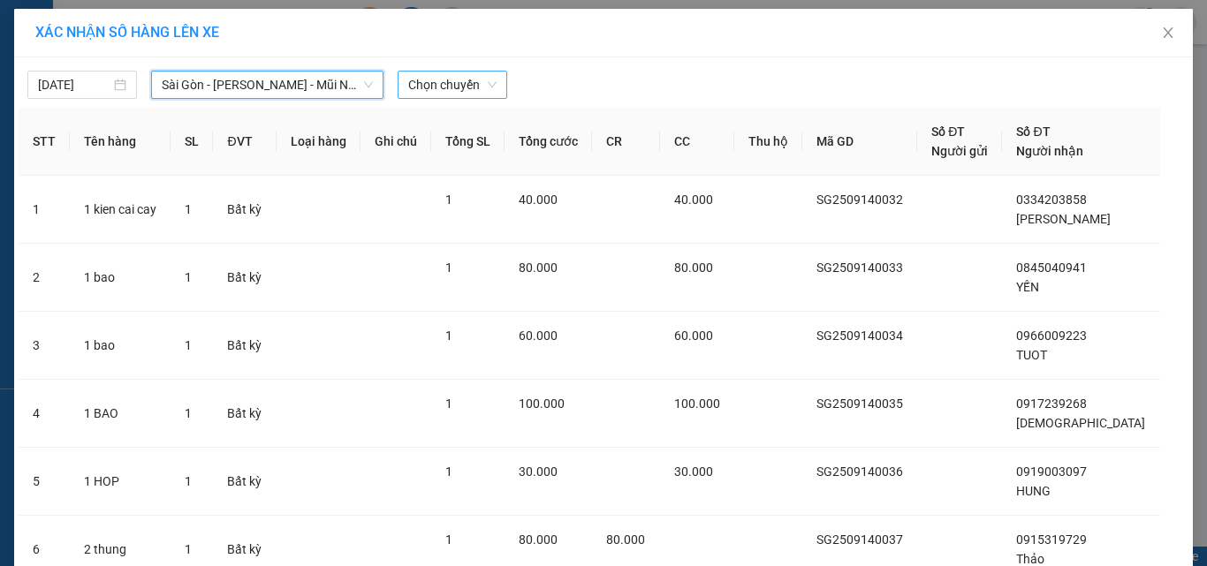
click at [452, 88] on span "Chọn chuyến" at bounding box center [452, 85] width 88 height 27
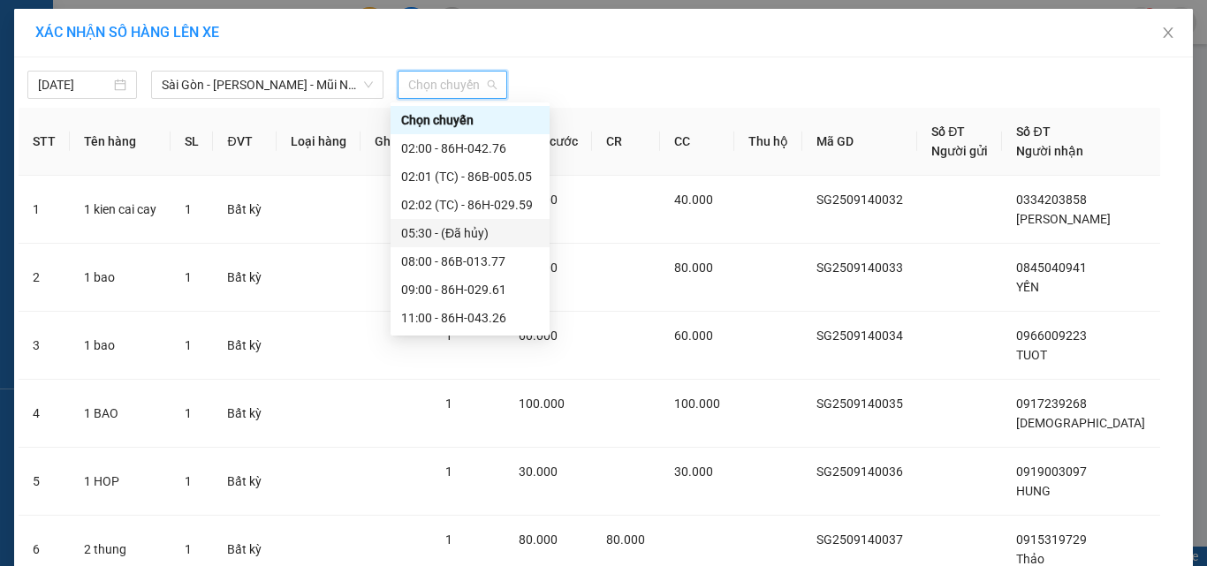
scroll to position [254, 0]
click at [466, 234] on div "18:00 - 86H-043.41" at bounding box center [470, 232] width 138 height 19
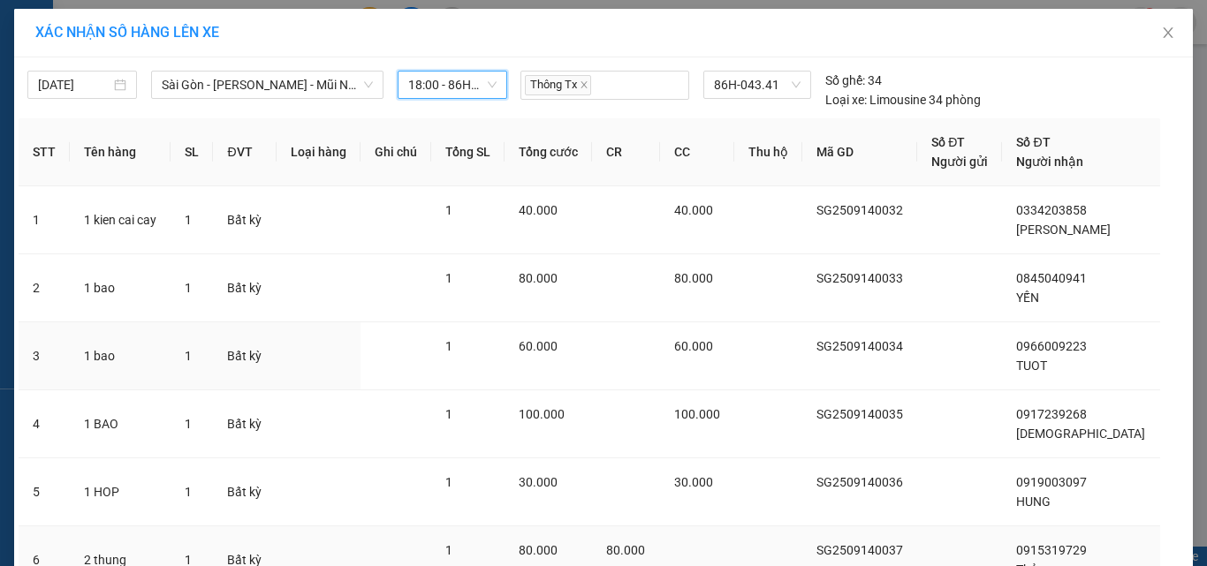
scroll to position [157, 0]
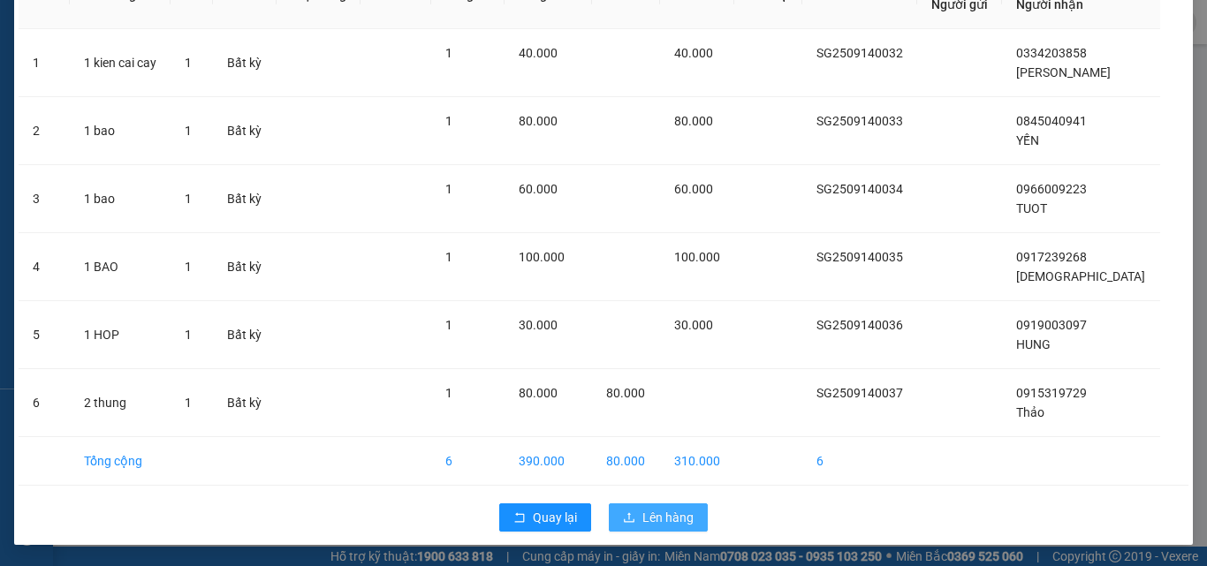
click at [667, 519] on span "Lên hàng" at bounding box center [667, 517] width 51 height 19
